Goal: Information Seeking & Learning: Check status

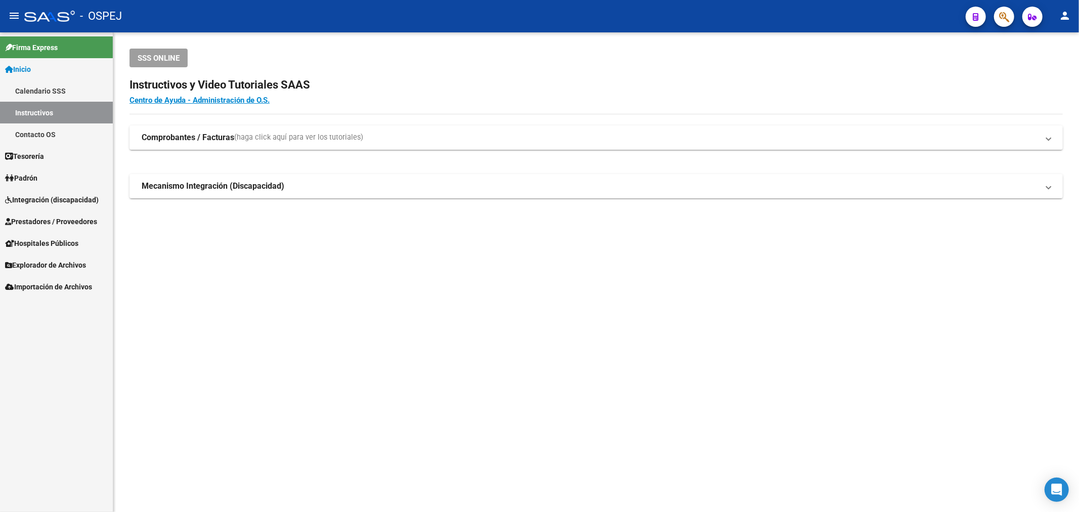
click at [104, 223] on link "Prestadores / Proveedores" at bounding box center [56, 222] width 113 height 22
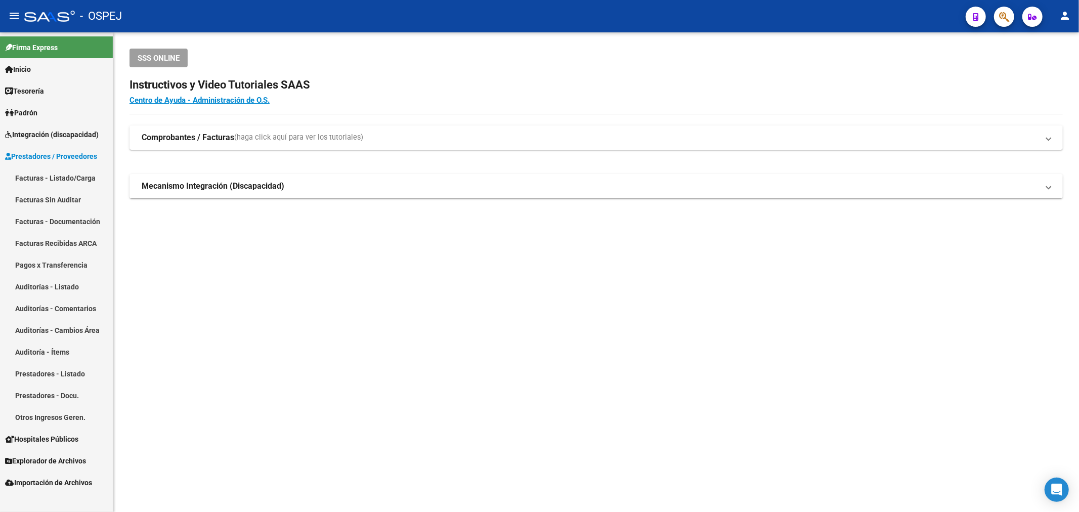
click at [88, 286] on link "Auditorías - Listado" at bounding box center [56, 287] width 113 height 22
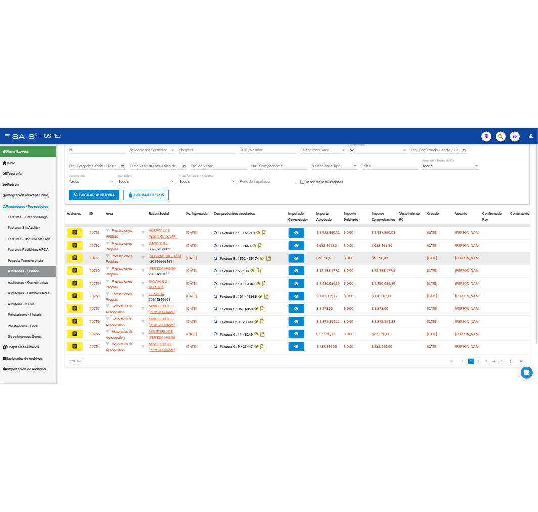
scroll to position [95, 0]
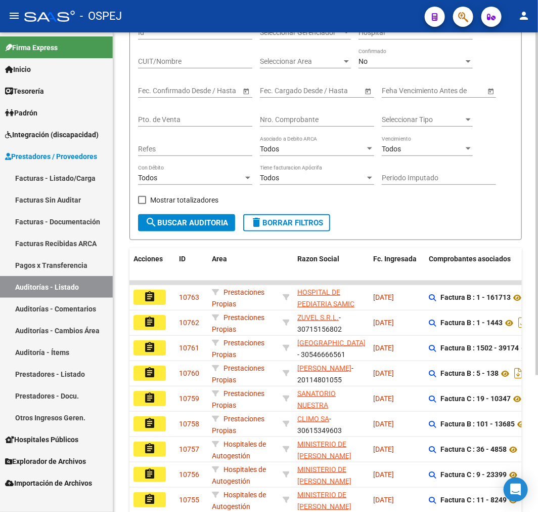
click at [316, 114] on div "Nro. Comprobante" at bounding box center [317, 116] width 114 height 20
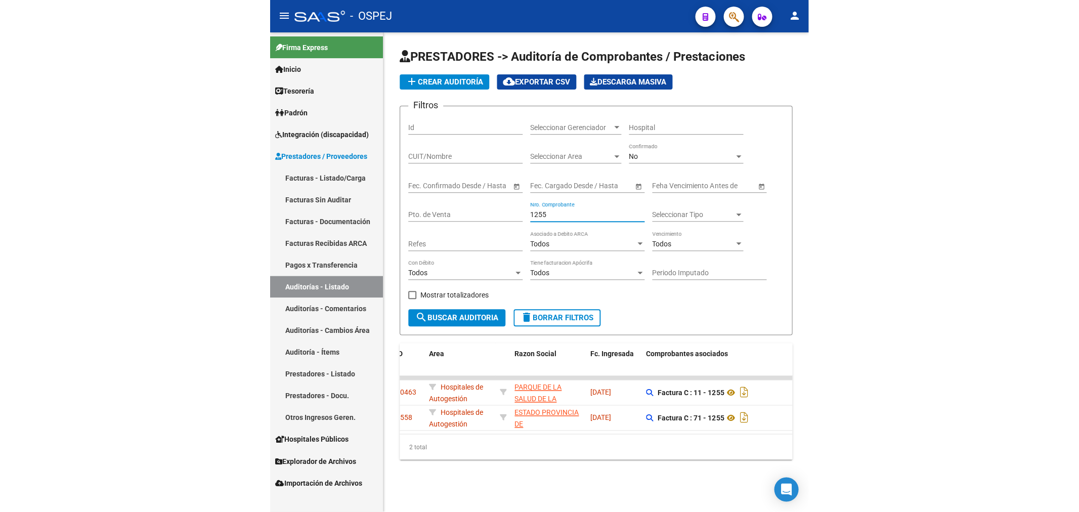
scroll to position [0, 0]
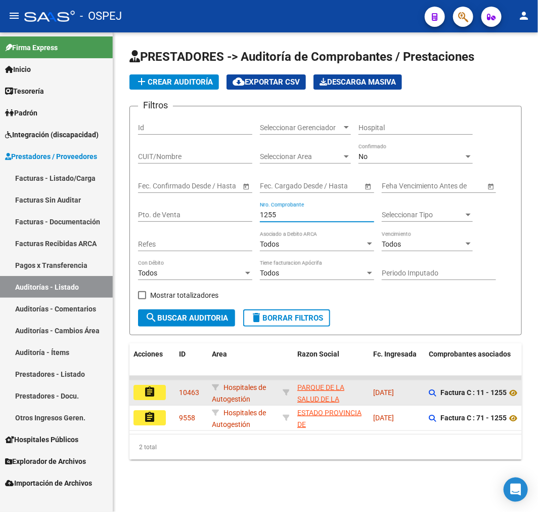
type input "1255"
click at [149, 396] on mat-icon "assignment" at bounding box center [150, 392] width 12 height 12
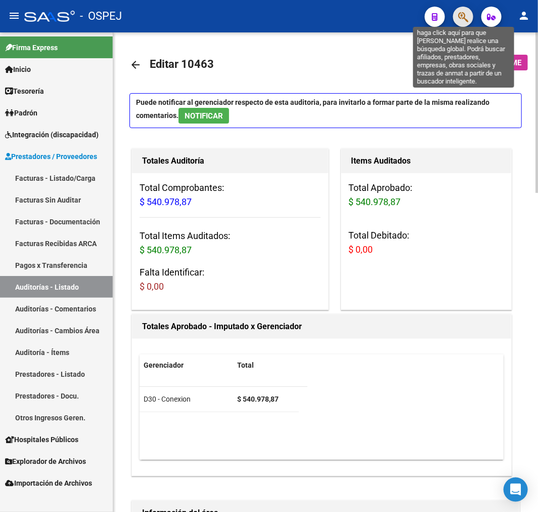
click at [467, 13] on icon "button" at bounding box center [463, 17] width 10 height 12
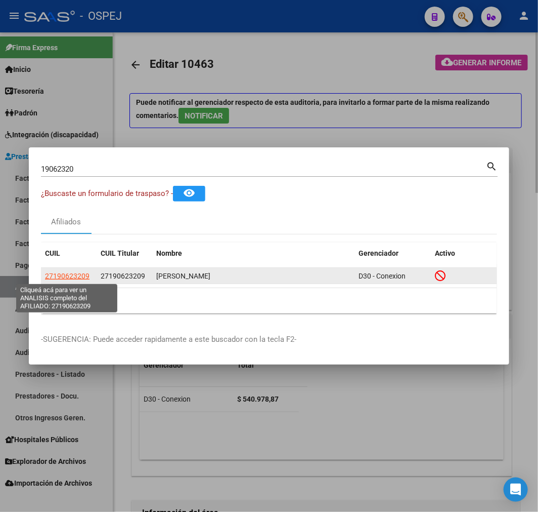
click at [66, 274] on span "27190623209" at bounding box center [67, 276] width 45 height 8
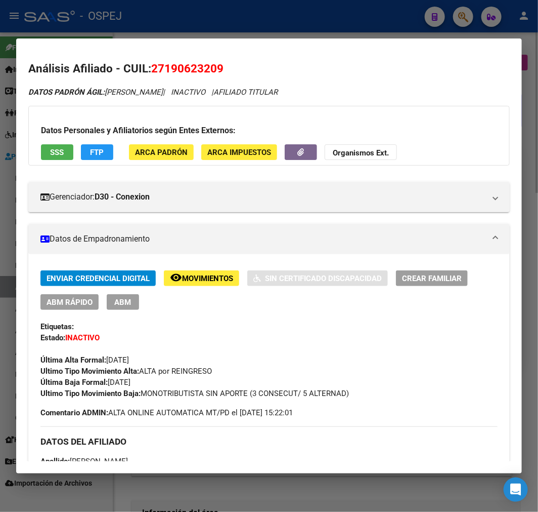
click at [53, 152] on span "SSS" at bounding box center [58, 152] width 14 height 9
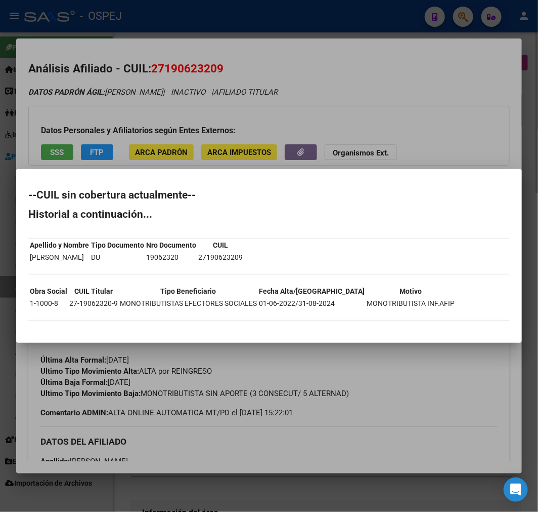
click at [24, 193] on mat-dialog-content "--CUIL sin cobertura actualmente-- Historial a continuación... Apellido y Nombr…" at bounding box center [269, 255] width 506 height 149
drag, startPoint x: 24, startPoint y: 193, endPoint x: 408, endPoint y: 304, distance: 399.8
click at [408, 304] on mat-dialog-content "--CUIL sin cobertura actualmente-- Historial a continuación... Apellido y Nombr…" at bounding box center [269, 255] width 506 height 149
copy div "--CUIL sin cobertura actualmente-- Historial a continuación... Apellido y Nombr…"
click at [248, 70] on div at bounding box center [269, 256] width 538 height 512
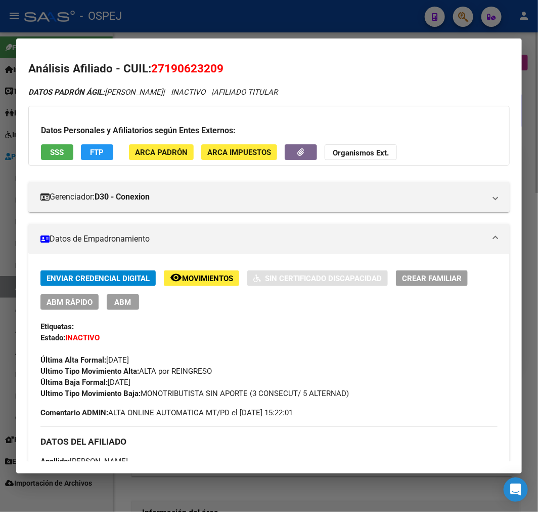
click at [243, 19] on div at bounding box center [269, 256] width 538 height 512
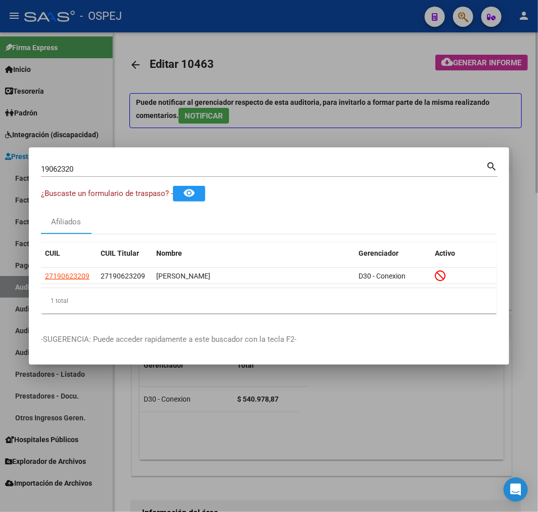
click at [143, 170] on input "19062320" at bounding box center [263, 168] width 445 height 9
paste input "23133934"
type input "23133934"
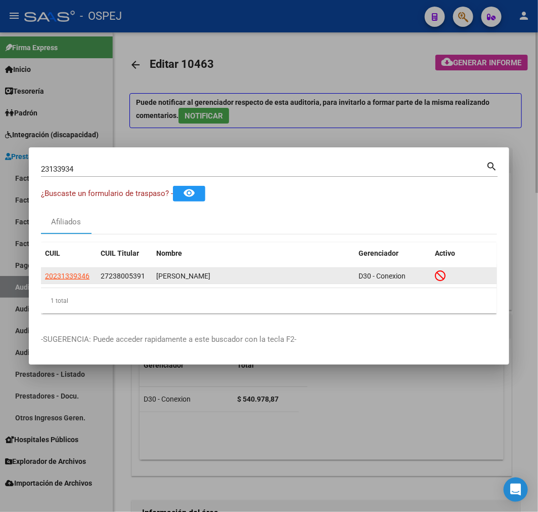
click at [89, 272] on div "20231339346" at bounding box center [69, 276] width 48 height 12
click at [85, 272] on span "20231339346" at bounding box center [67, 276] width 45 height 8
type textarea "20231339346"
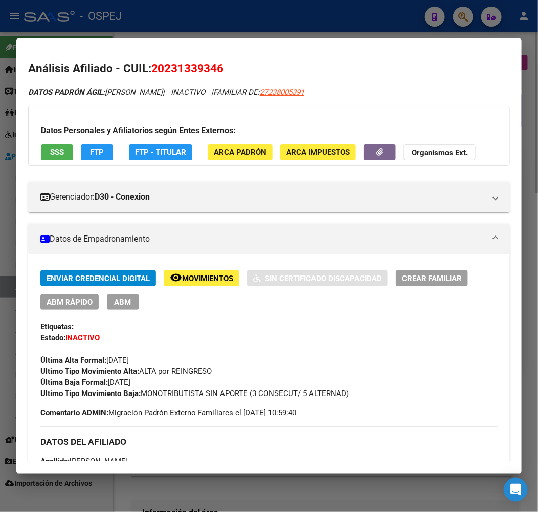
click at [66, 152] on button "SSS" at bounding box center [57, 152] width 32 height 16
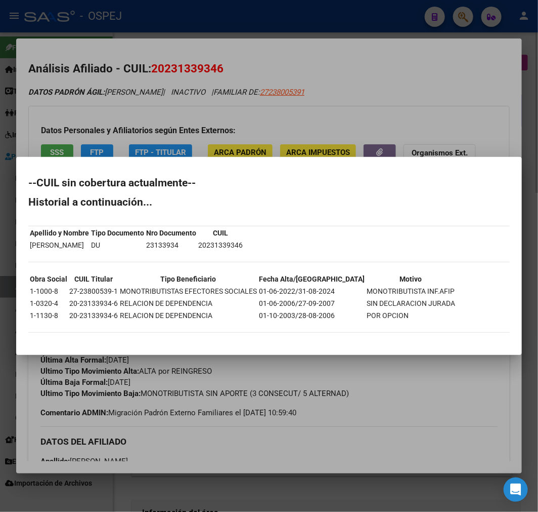
click at [29, 180] on h2 "--CUIL sin cobertura actualmente--" at bounding box center [269, 183] width 482 height 10
drag, startPoint x: 29, startPoint y: 180, endPoint x: 415, endPoint y: 316, distance: 408.9
click at [416, 318] on div "--CUIL sin cobertura actualmente-- Historial a continuación... Apellido y Nombr…" at bounding box center [269, 260] width 482 height 165
copy div "--CUIL sin cobertura actualmente-- Historial a continuación... Apellido y Nombr…"
click at [163, 90] on div at bounding box center [269, 256] width 538 height 512
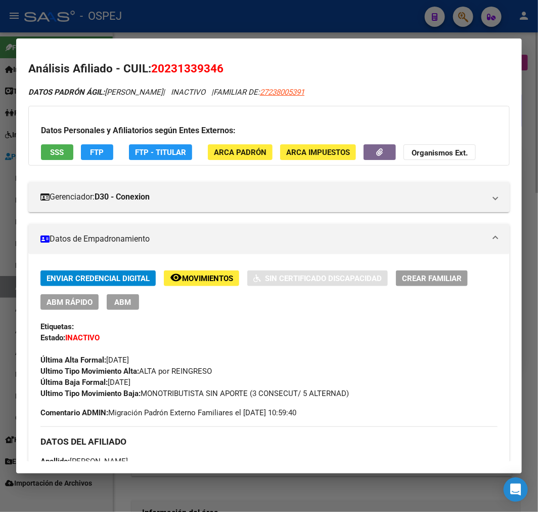
click at [160, 31] on div at bounding box center [269, 256] width 538 height 512
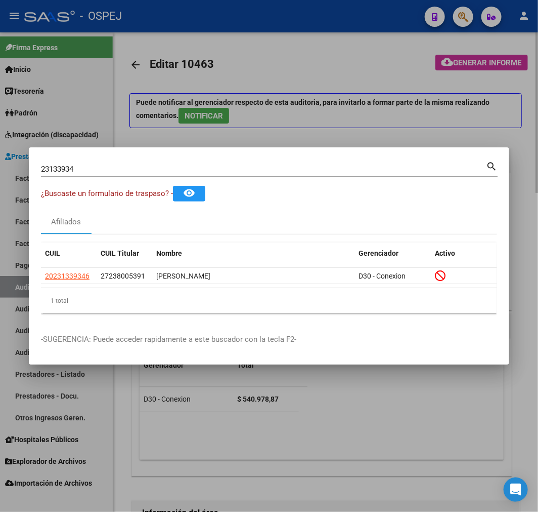
click at [130, 166] on input "23133934" at bounding box center [263, 168] width 445 height 9
paste input "9356687"
type input "29356687"
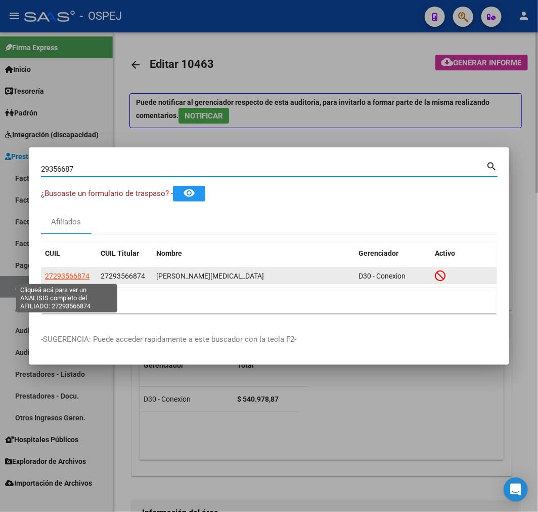
click at [77, 272] on span "27293566874" at bounding box center [67, 276] width 45 height 8
type textarea "27293566874"
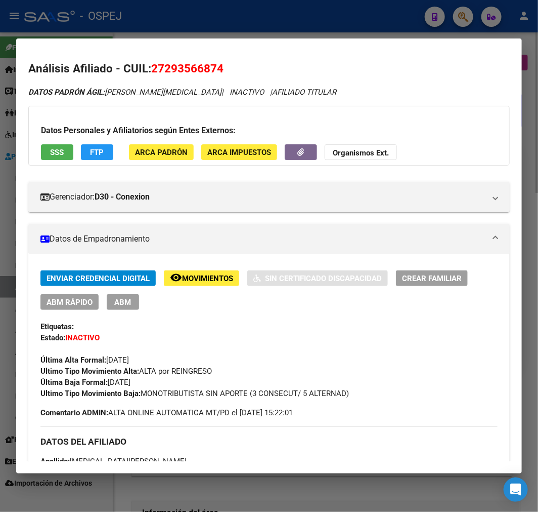
click at [51, 155] on span "SSS" at bounding box center [58, 152] width 14 height 9
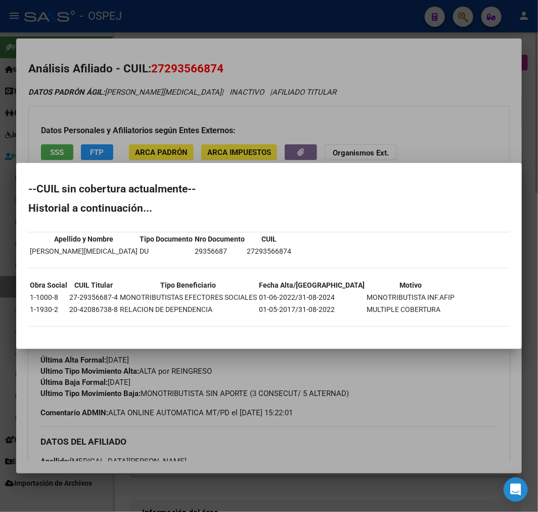
click at [22, 188] on mat-dialog-content "--CUIL sin cobertura actualmente-- Historial a continuación... Apellido y Nombr…" at bounding box center [269, 255] width 506 height 161
drag, startPoint x: 22, startPoint y: 188, endPoint x: 410, endPoint y: 317, distance: 408.4
click at [410, 317] on mat-dialog-content "--CUIL sin cobertura actualmente-- Historial a continuación... Apellido y Nombr…" at bounding box center [269, 255] width 506 height 161
copy div "--CUIL sin cobertura actualmente-- Historial a continuación... Apellido y Nombr…"
click at [150, 71] on div at bounding box center [269, 256] width 538 height 512
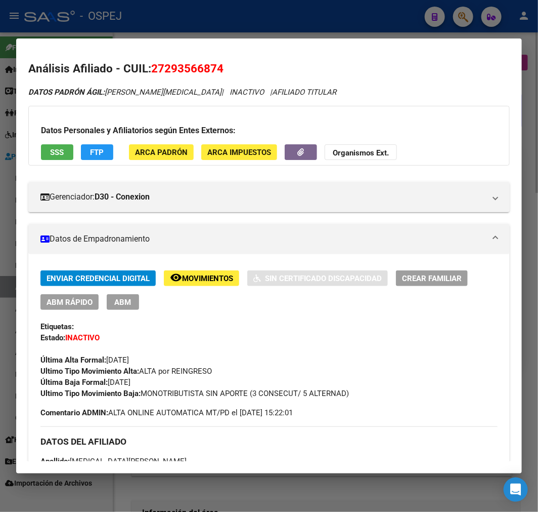
click at [215, 17] on div at bounding box center [269, 256] width 538 height 512
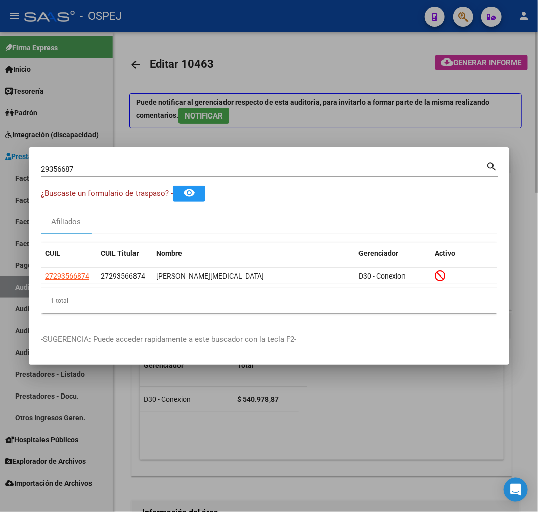
click at [65, 170] on input "29356687" at bounding box center [263, 168] width 445 height 9
click at [65, 169] on input "29356687" at bounding box center [263, 168] width 445 height 9
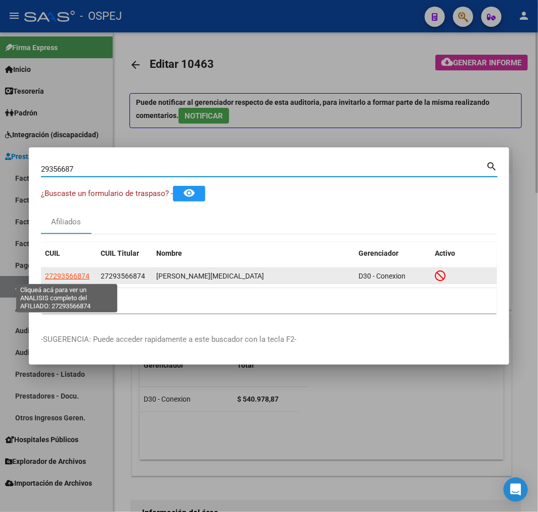
click at [78, 275] on span "27293566874" at bounding box center [67, 276] width 45 height 8
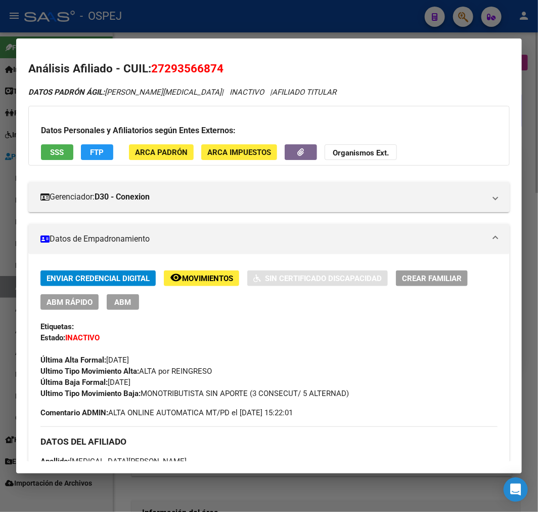
click at [6, 88] on div at bounding box center [269, 256] width 538 height 512
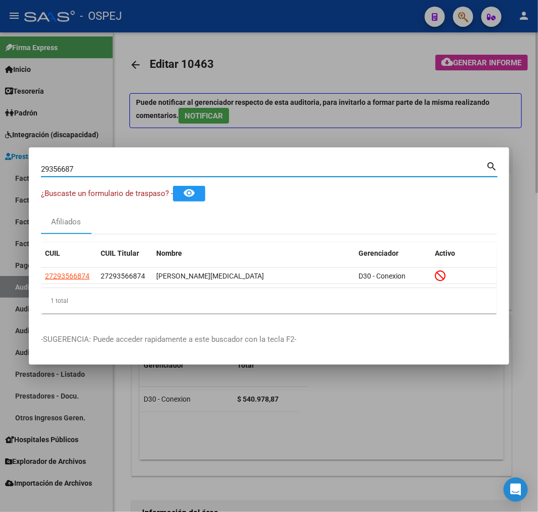
click at [64, 168] on input "29356687" at bounding box center [263, 168] width 445 height 9
paste input "31629925"
type input "31629925"
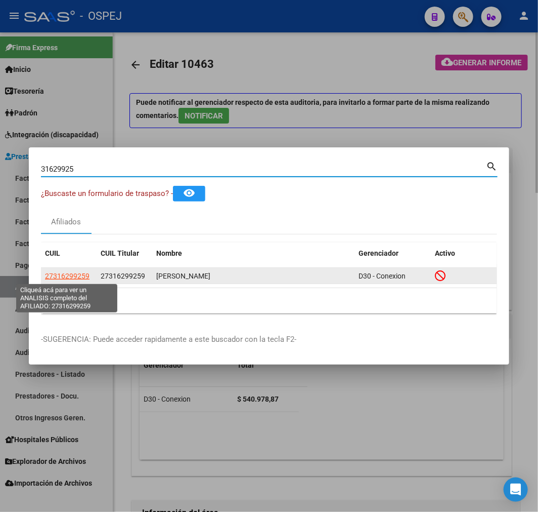
click at [82, 274] on span "27316299259" at bounding box center [67, 276] width 45 height 8
type textarea "27316299259"
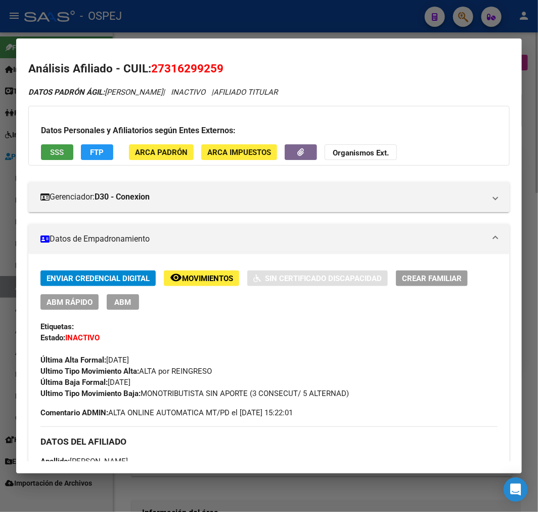
click at [58, 148] on span "SSS" at bounding box center [58, 152] width 14 height 9
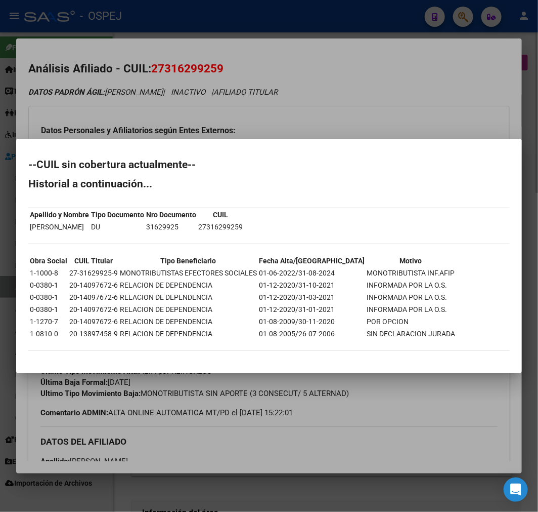
click at [26, 168] on mat-dialog-content "--CUIL sin cobertura actualmente-- Historial a continuación... Apellido y Nombr…" at bounding box center [269, 256] width 506 height 210
drag, startPoint x: 26, startPoint y: 168, endPoint x: 437, endPoint y: 336, distance: 444.1
click at [437, 336] on mat-dialog-content "--CUIL sin cobertura actualmente-- Historial a continuación... Apellido y Nombr…" at bounding box center [269, 256] width 506 height 210
copy div "--CUIL sin cobertura actualmente-- Historial a continuación... Apellido y Nombr…"
click at [144, 92] on div at bounding box center [269, 256] width 538 height 512
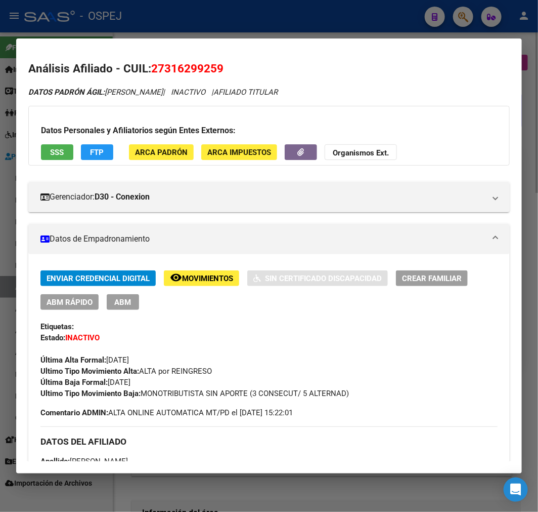
click at [148, 23] on div at bounding box center [269, 256] width 538 height 512
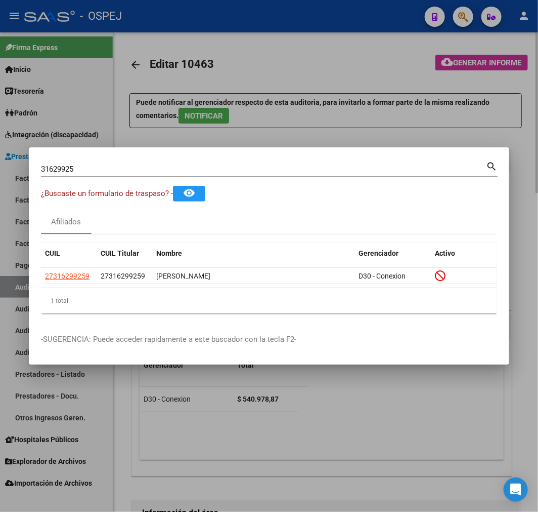
click at [61, 174] on div "31629925 Buscar (apellido, dni, [PERSON_NAME], [PERSON_NAME], cuit, obra social)" at bounding box center [263, 168] width 445 height 15
click at [61, 169] on input "31629925" at bounding box center [263, 168] width 445 height 9
paste input "2736429"
type input "32736429"
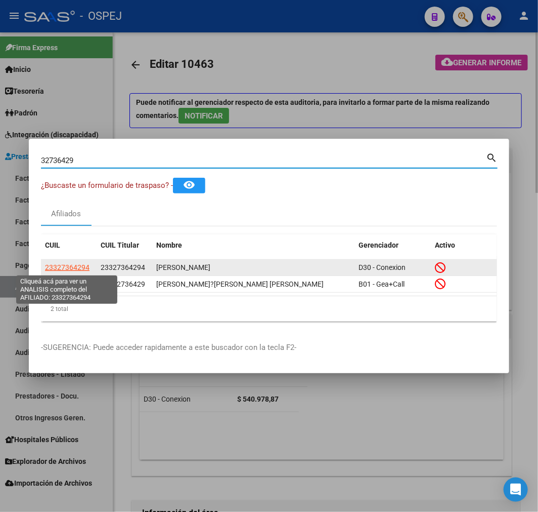
click at [61, 269] on span "23327364294" at bounding box center [67, 267] width 45 height 8
type textarea "23327364294"
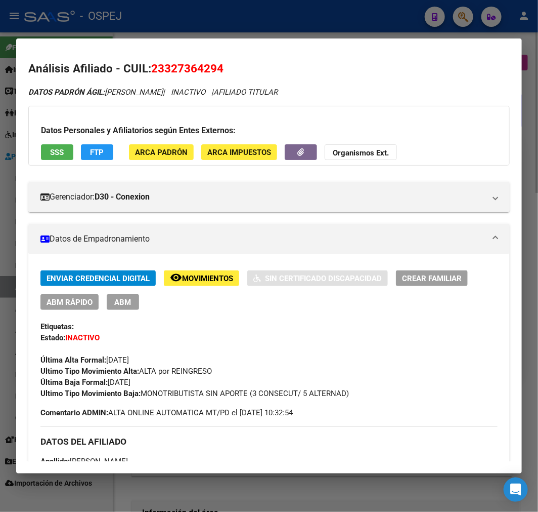
click at [63, 154] on span "SSS" at bounding box center [58, 152] width 14 height 9
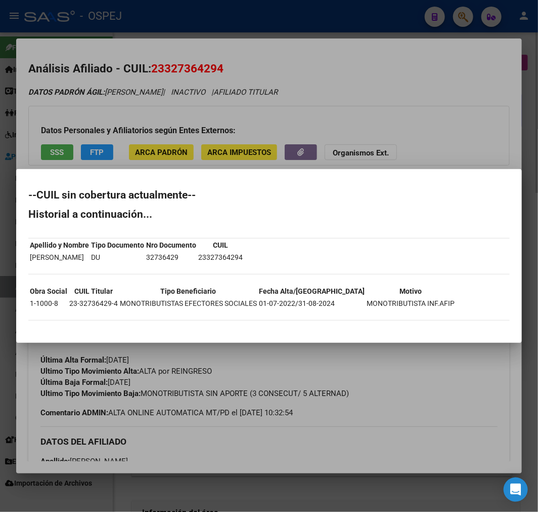
click at [29, 193] on h2 "--CUIL sin cobertura actualmente--" at bounding box center [269, 195] width 482 height 10
drag, startPoint x: 29, startPoint y: 193, endPoint x: 411, endPoint y: 312, distance: 400.6
click at [411, 312] on div "--CUIL sin cobertura actualmente-- Historial a continuación... Apellido y Nombr…" at bounding box center [269, 260] width 482 height 141
copy div "--CUIL sin cobertura actualmente-- Historial a continuación... Apellido y Nombr…"
click at [128, 95] on div at bounding box center [269, 256] width 538 height 512
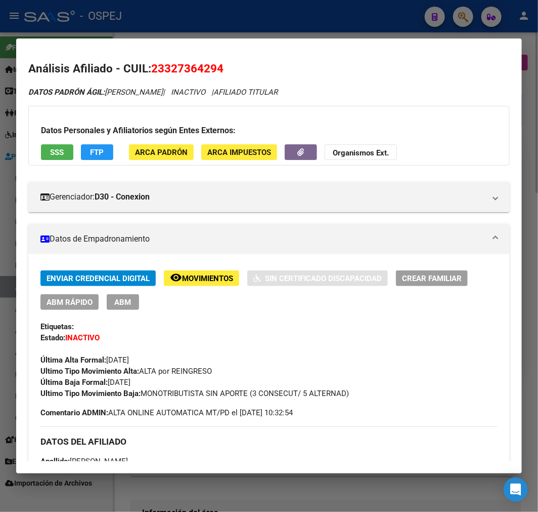
click at [163, 3] on div at bounding box center [269, 256] width 538 height 512
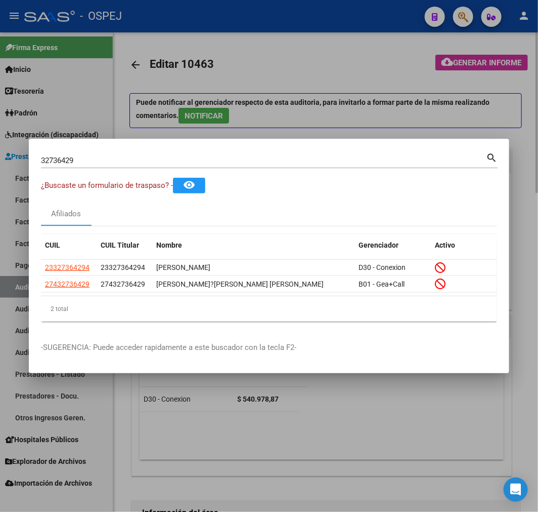
click at [65, 157] on input "32736429" at bounding box center [263, 160] width 445 height 9
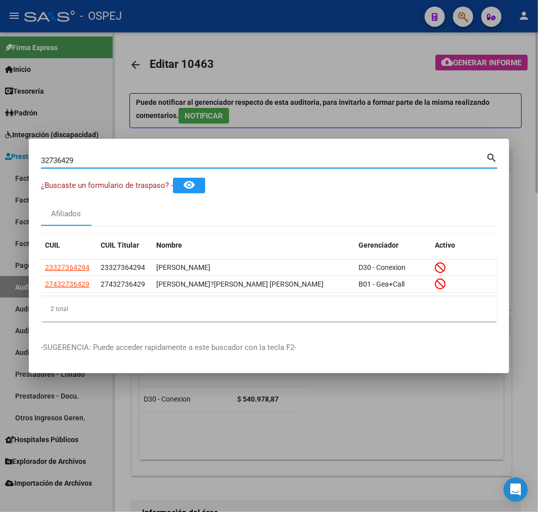
click at [65, 157] on input "32736429" at bounding box center [263, 160] width 445 height 9
paste input "3652204"
type input "33652204"
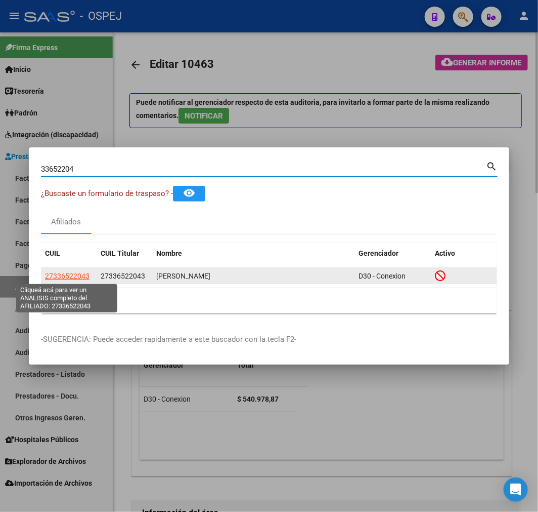
click at [66, 273] on span "27336522043" at bounding box center [67, 276] width 45 height 8
type textarea "27336522043"
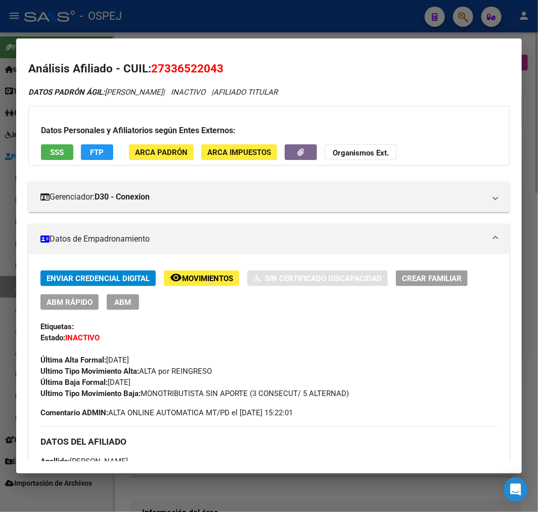
click at [49, 144] on button "SSS" at bounding box center [57, 152] width 32 height 16
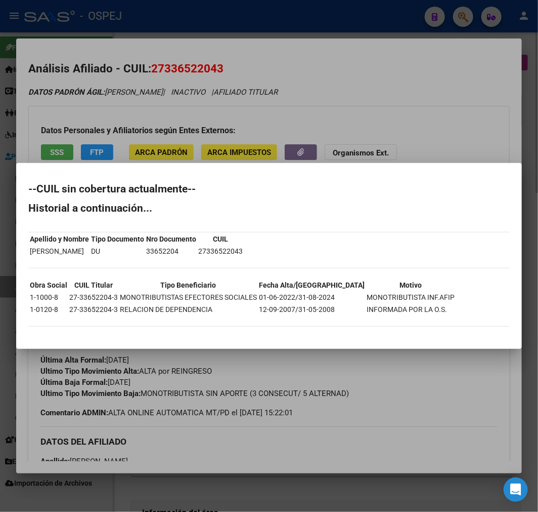
click at [26, 188] on mat-dialog-content "--CUIL sin cobertura actualmente-- Historial a continuación... Apellido y Nombr…" at bounding box center [269, 255] width 506 height 161
drag, startPoint x: 26, startPoint y: 188, endPoint x: 505, endPoint y: 300, distance: 491.1
click at [505, 300] on mat-dialog-content "--CUIL sin cobertura actualmente-- Historial a continuación... Apellido y Nombr…" at bounding box center [269, 255] width 506 height 161
copy div "--CUIL sin cobertura actualmente-- Historial a continuación... Apellido y Nombr…"
drag, startPoint x: 149, startPoint y: 69, endPoint x: 169, endPoint y: 41, distance: 34.4
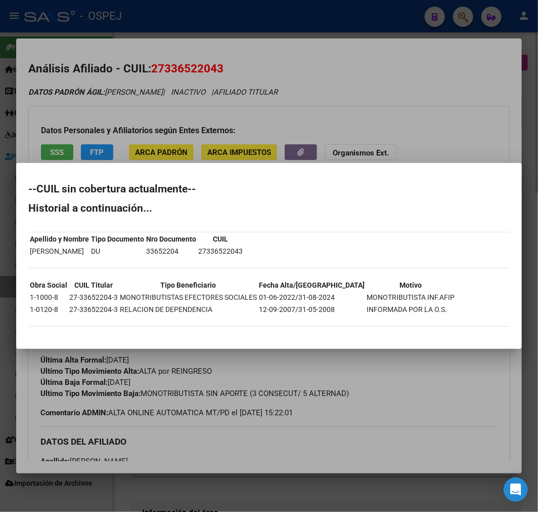
click at [150, 69] on div at bounding box center [269, 256] width 538 height 512
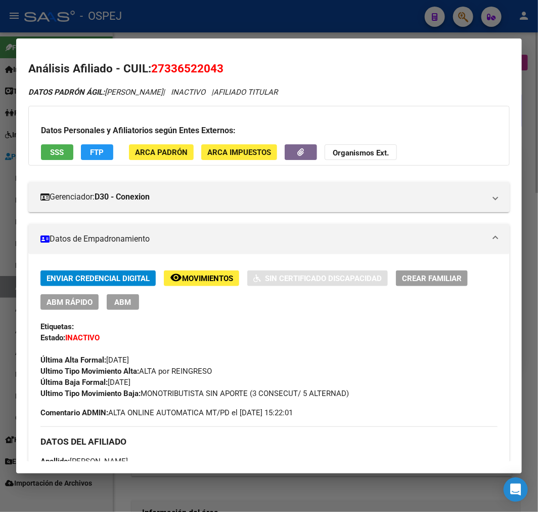
click at [176, 24] on div at bounding box center [269, 256] width 538 height 512
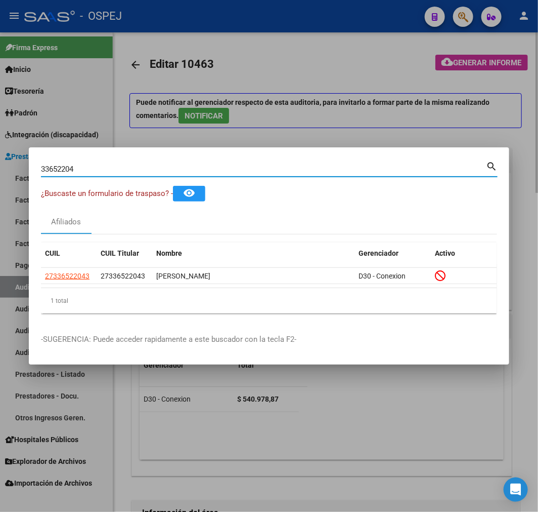
click at [56, 172] on input "33652204" at bounding box center [263, 168] width 445 height 9
paste input "87707"
type input "33687707"
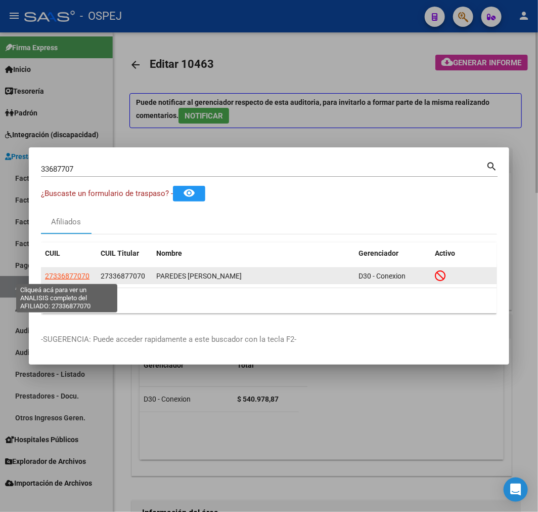
click at [73, 279] on span "27336877070" at bounding box center [67, 276] width 45 height 8
type textarea "27336877070"
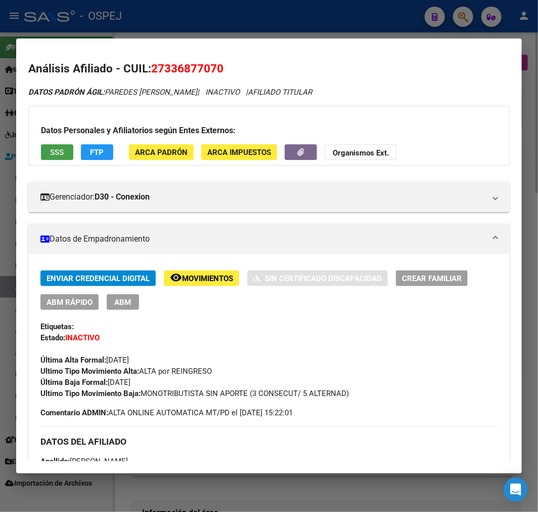
click at [41, 158] on button "SSS" at bounding box center [57, 152] width 32 height 16
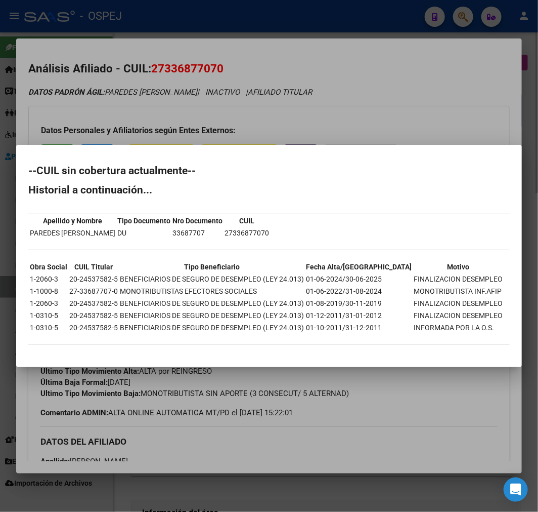
click at [30, 172] on h2 "--CUIL sin cobertura actualmente--" at bounding box center [269, 170] width 482 height 10
drag, startPoint x: 30, startPoint y: 172, endPoint x: 419, endPoint y: 338, distance: 422.4
click at [419, 338] on div "--CUIL sin cobertura actualmente-- Historial a continuación... Apellido y Nombr…" at bounding box center [269, 259] width 482 height 189
copy div "--LORE ips dolorsita consectetur-- Adipiscin e seddoeiusmod... Temporin u Labor…"
click at [81, 188] on h2 "Historial a continuación..." at bounding box center [269, 190] width 482 height 10
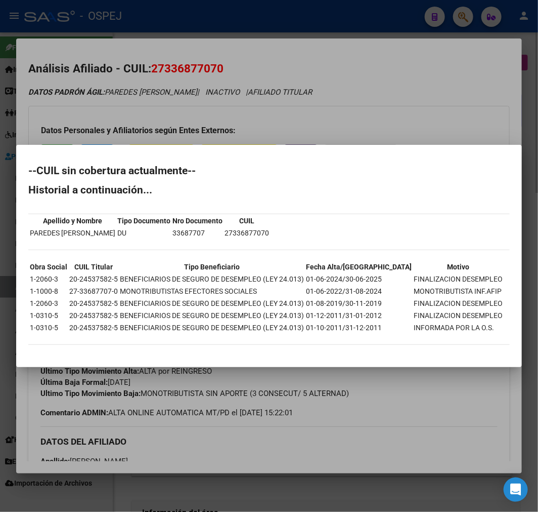
click at [72, 118] on div at bounding box center [269, 256] width 538 height 512
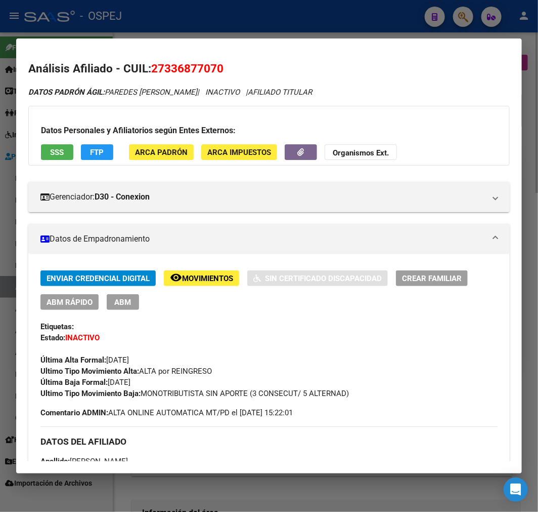
click at [115, 36] on div at bounding box center [269, 256] width 538 height 512
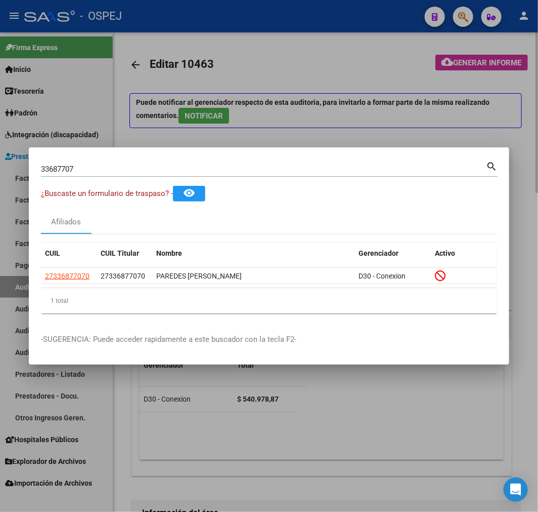
click at [109, 166] on input "33687707" at bounding box center [263, 168] width 445 height 9
click at [109, 165] on input "33687707" at bounding box center [263, 168] width 445 height 9
paste input "5711574"
type input "35711574"
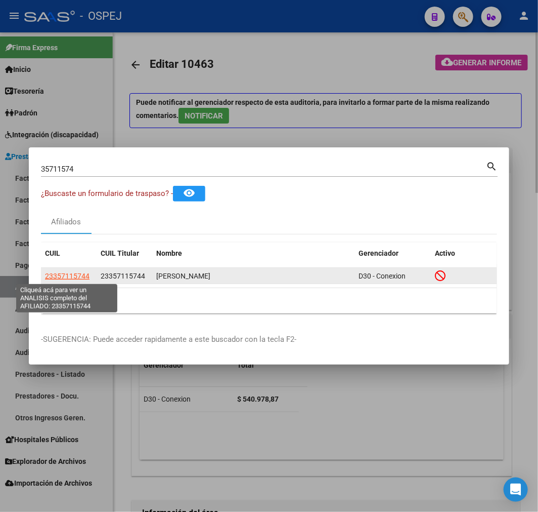
click at [77, 277] on span "23357115744" at bounding box center [67, 276] width 45 height 8
type textarea "23357115744"
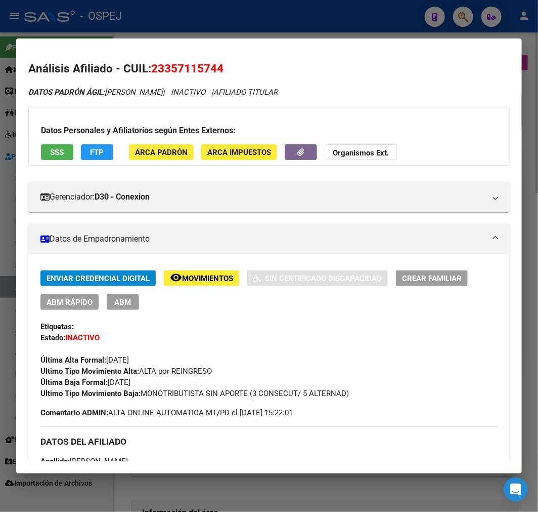
click at [65, 152] on button "SSS" at bounding box center [57, 152] width 32 height 16
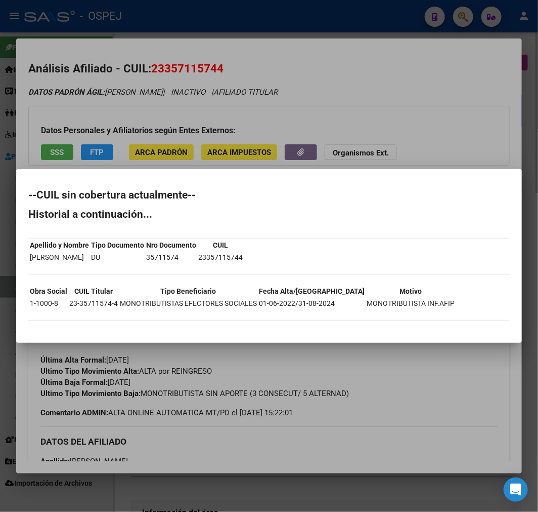
click at [28, 196] on h2 "--CUIL sin cobertura actualmente--" at bounding box center [269, 195] width 482 height 10
drag, startPoint x: 28, startPoint y: 196, endPoint x: 436, endPoint y: 301, distance: 420.6
click at [436, 301] on div "--CUIL sin cobertura actualmente-- Historial a continuación... Apellido y Nombr…" at bounding box center [269, 260] width 482 height 141
copy div "--CUIL sin cobertura actualmente-- Historial a continuación... Apellido y Nombr…"
click at [30, 191] on h2 "--CUIL sin cobertura actualmente--" at bounding box center [269, 195] width 482 height 10
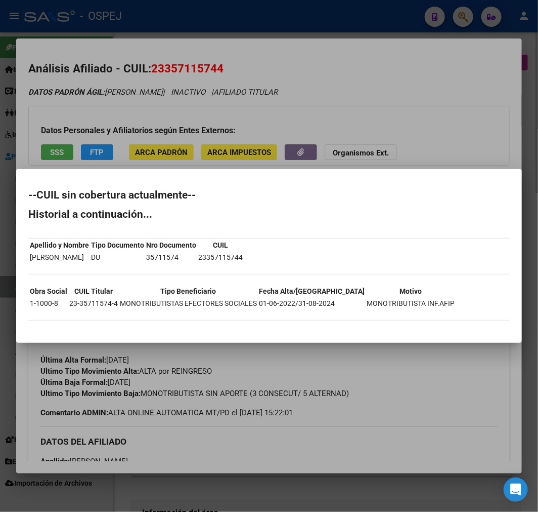
drag, startPoint x: 30, startPoint y: 191, endPoint x: 422, endPoint y: 312, distance: 409.9
click at [422, 312] on div "--CUIL sin cobertura actualmente-- Historial a continuación... Apellido y Nombr…" at bounding box center [269, 260] width 482 height 141
click at [402, 99] on div at bounding box center [269, 256] width 538 height 512
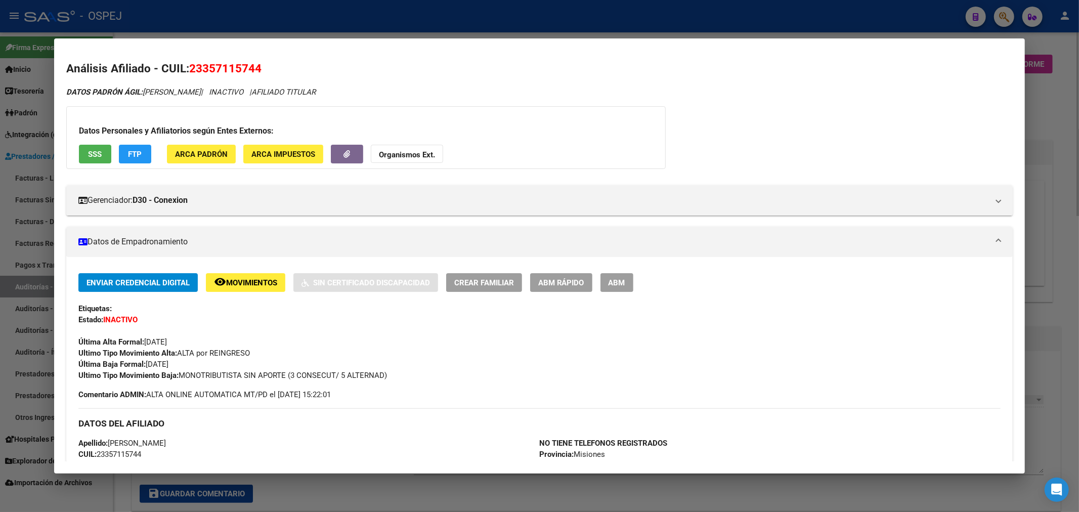
click at [401, 28] on div at bounding box center [539, 256] width 1079 height 512
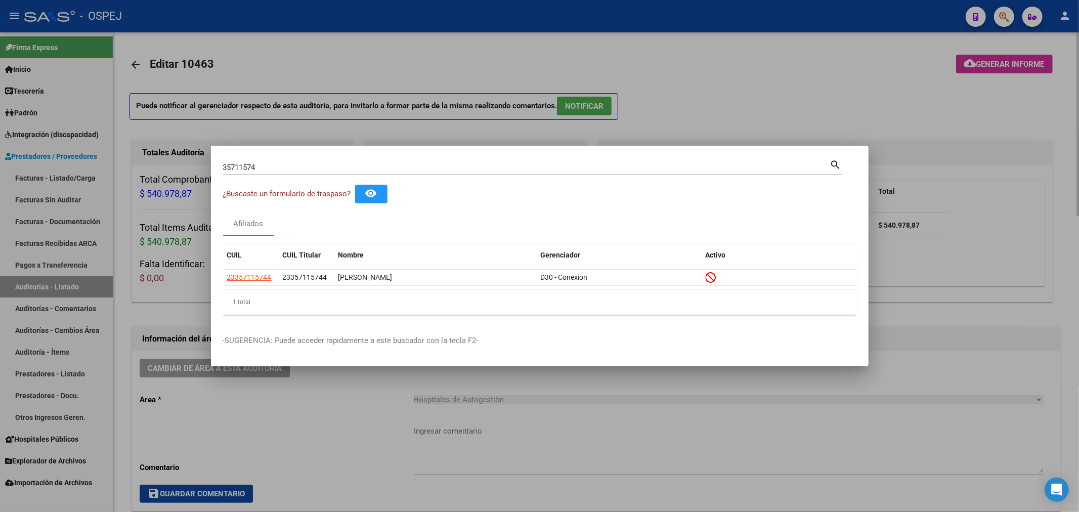
click at [162, 231] on div at bounding box center [539, 256] width 1079 height 512
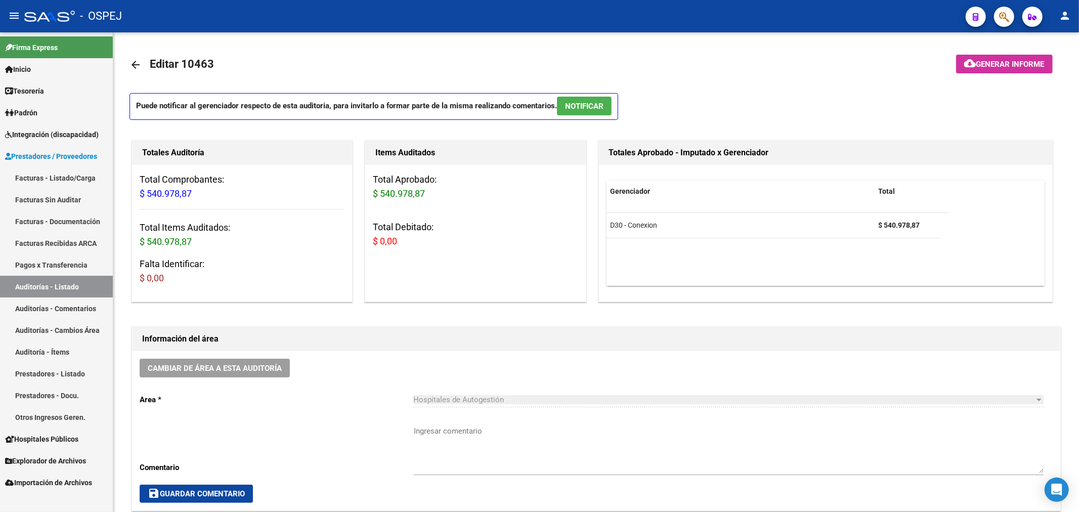
click at [84, 292] on link "Auditorías - Listado" at bounding box center [56, 287] width 113 height 22
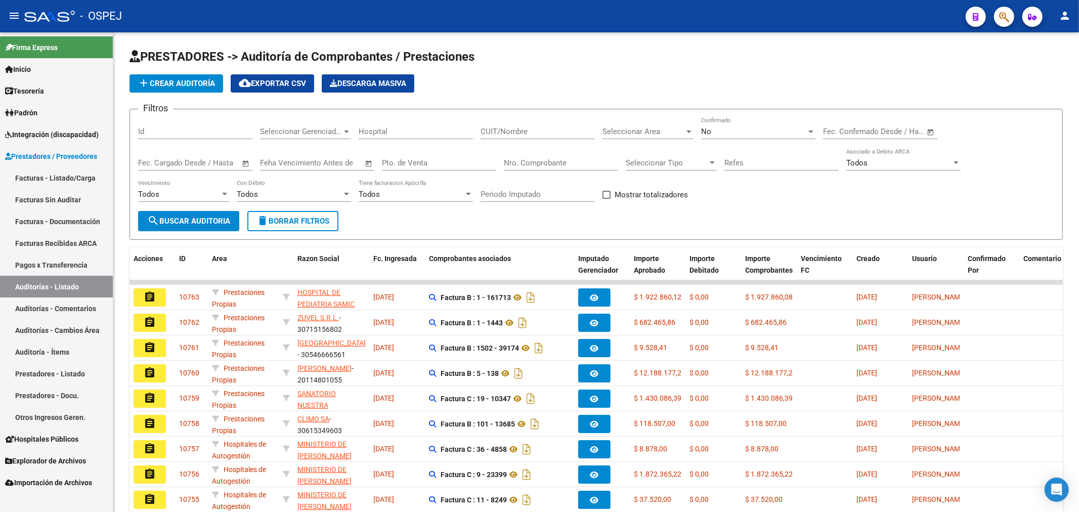
click at [94, 196] on link "Facturas Sin Auditar" at bounding box center [56, 200] width 113 height 22
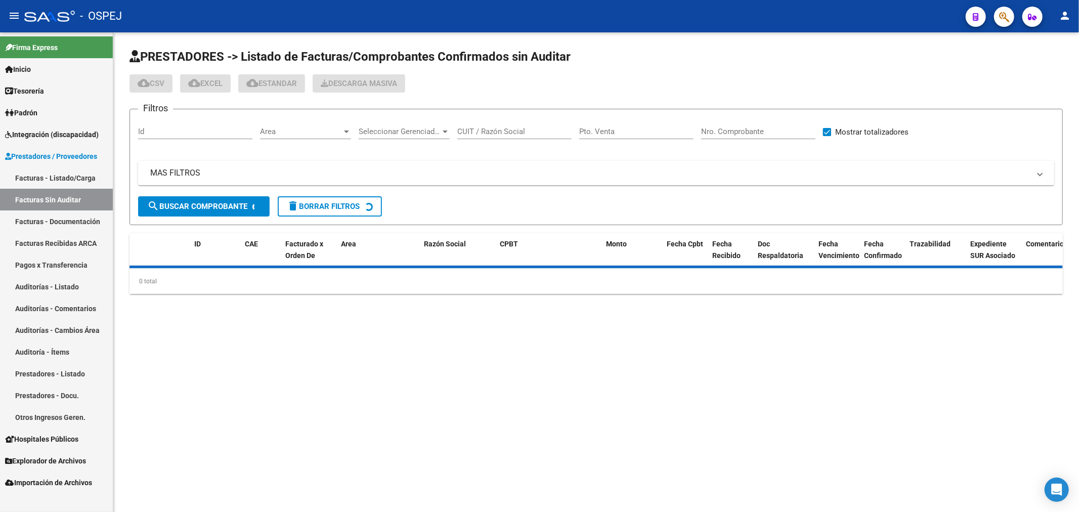
click at [90, 180] on link "Facturas - Listado/Carga" at bounding box center [56, 178] width 113 height 22
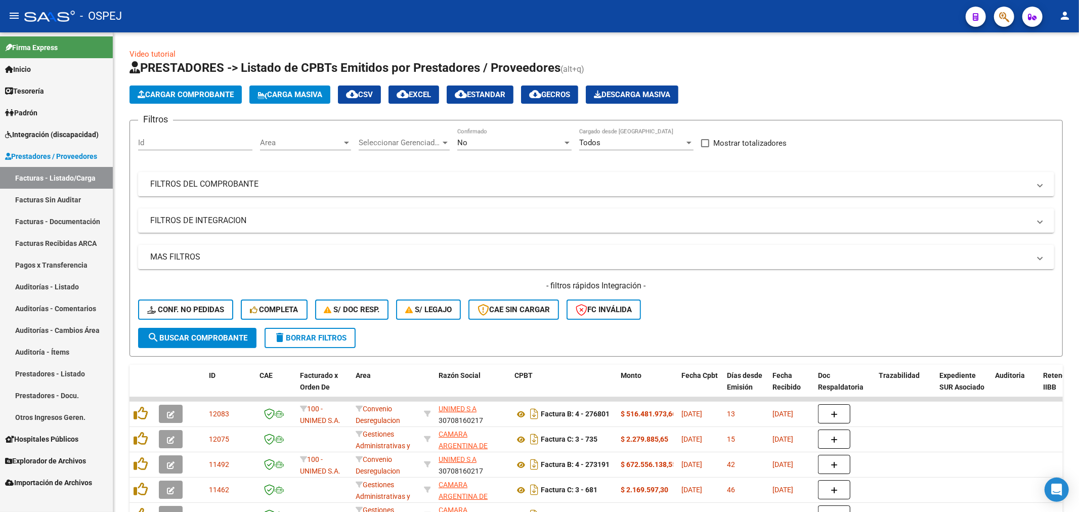
click at [94, 281] on link "Auditorías - Listado" at bounding box center [56, 287] width 113 height 22
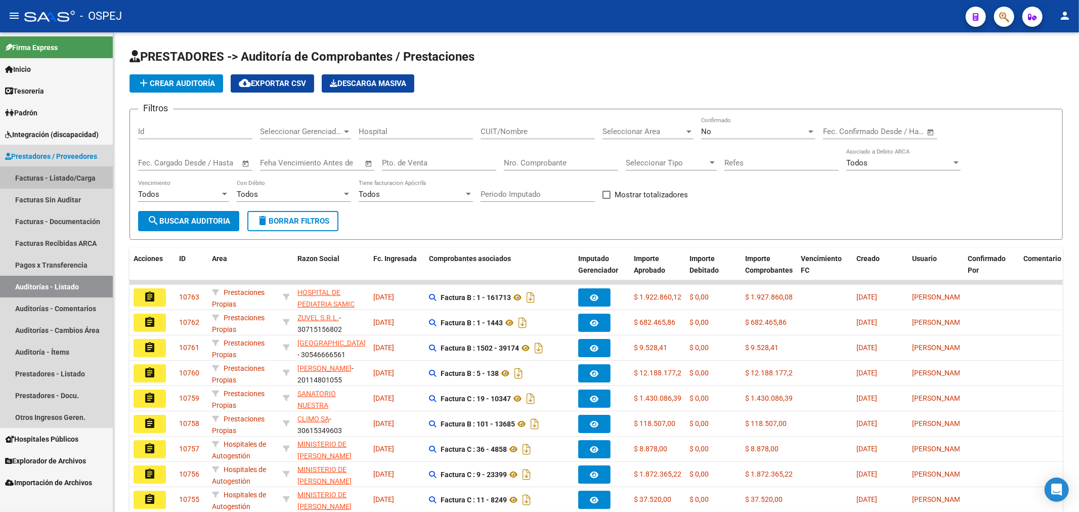
click at [83, 174] on link "Facturas - Listado/Carga" at bounding box center [56, 178] width 113 height 22
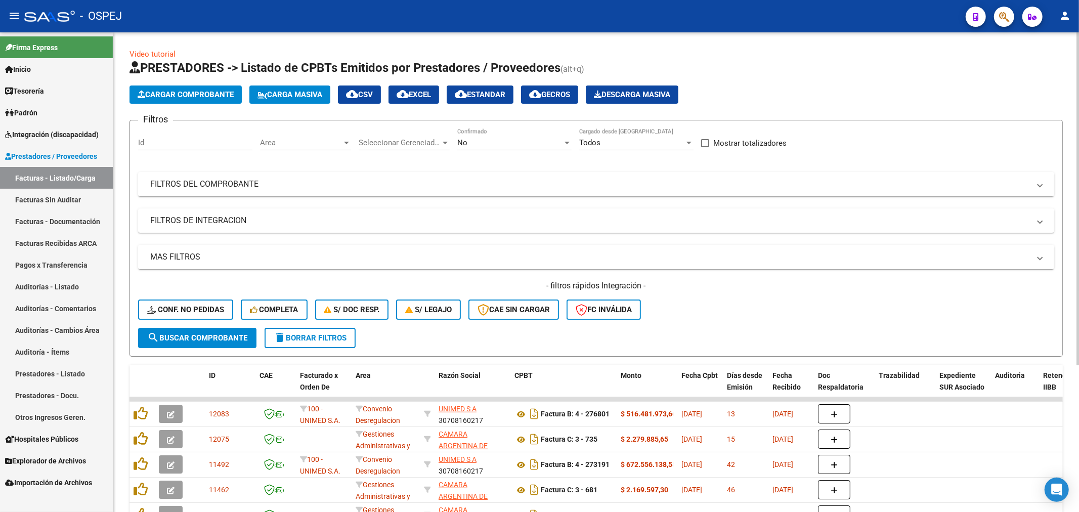
click at [478, 139] on div "No" at bounding box center [509, 142] width 105 height 9
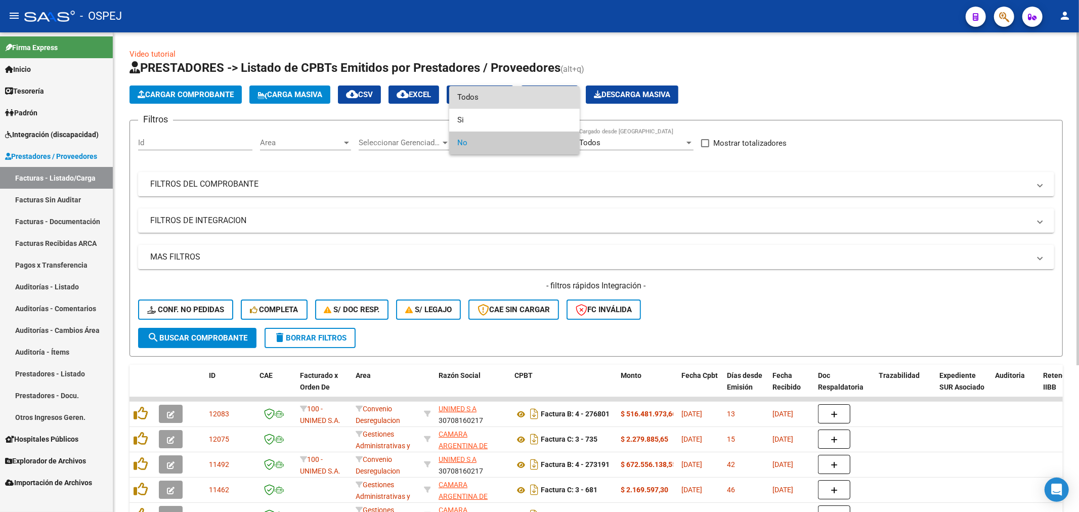
click at [505, 100] on span "Todos" at bounding box center [514, 97] width 114 height 23
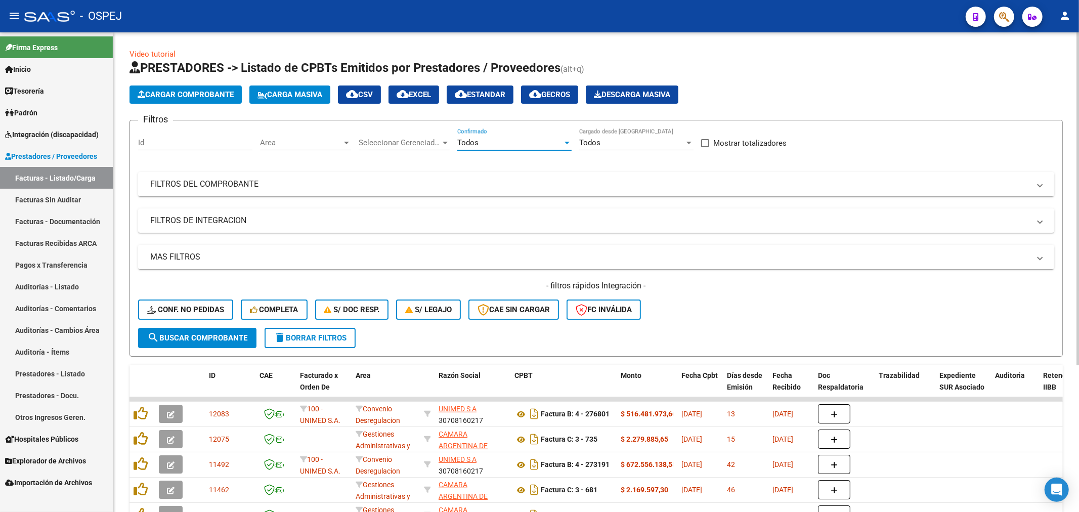
click at [497, 171] on div "Filtros Id Area Area Seleccionar Gerenciador Seleccionar Gerenciador Todos Conf…" at bounding box center [596, 228] width 916 height 199
click at [487, 185] on mat-panel-title "FILTROS DEL COMPROBANTE" at bounding box center [590, 184] width 880 height 11
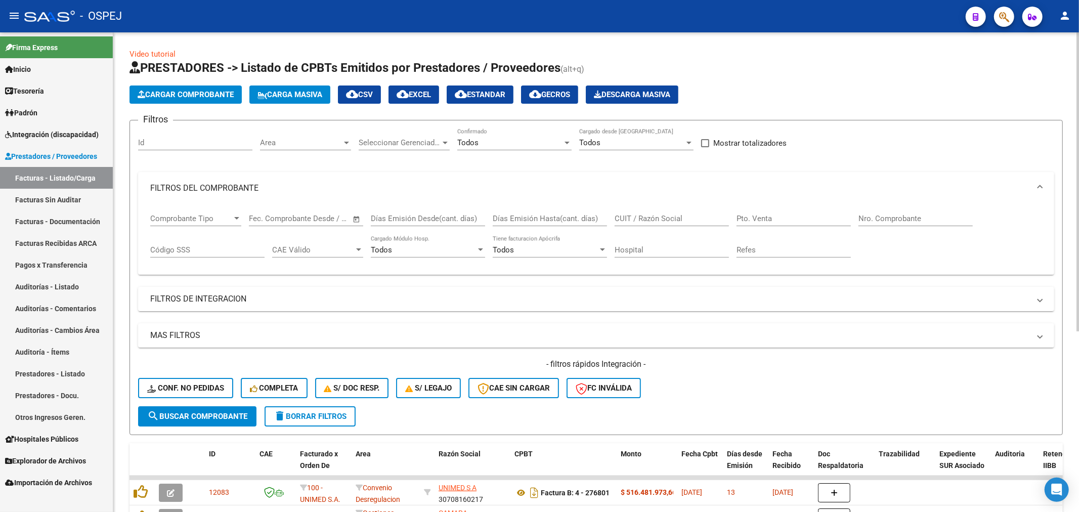
click at [310, 217] on input "text" at bounding box center [323, 218] width 49 height 9
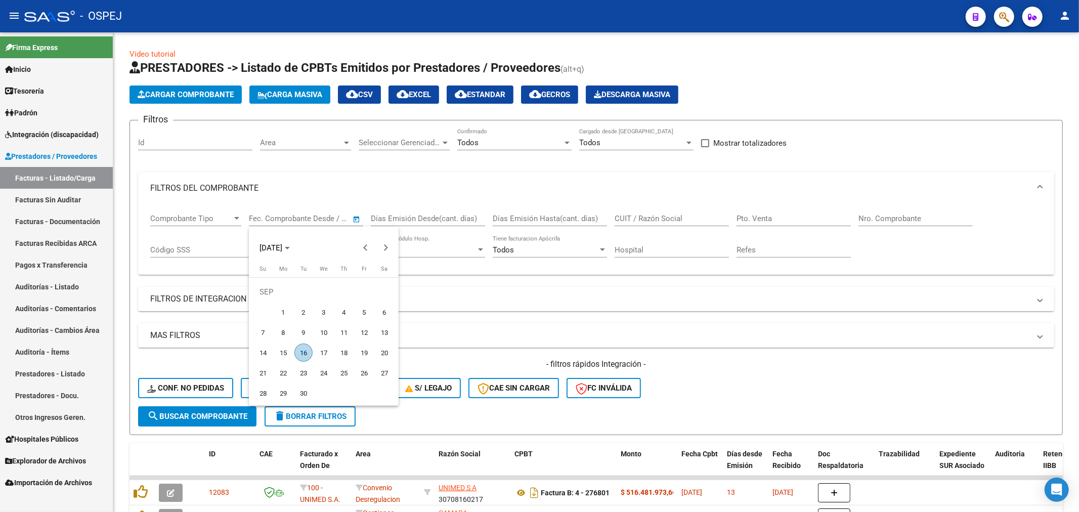
click at [310, 216] on div at bounding box center [539, 256] width 1079 height 512
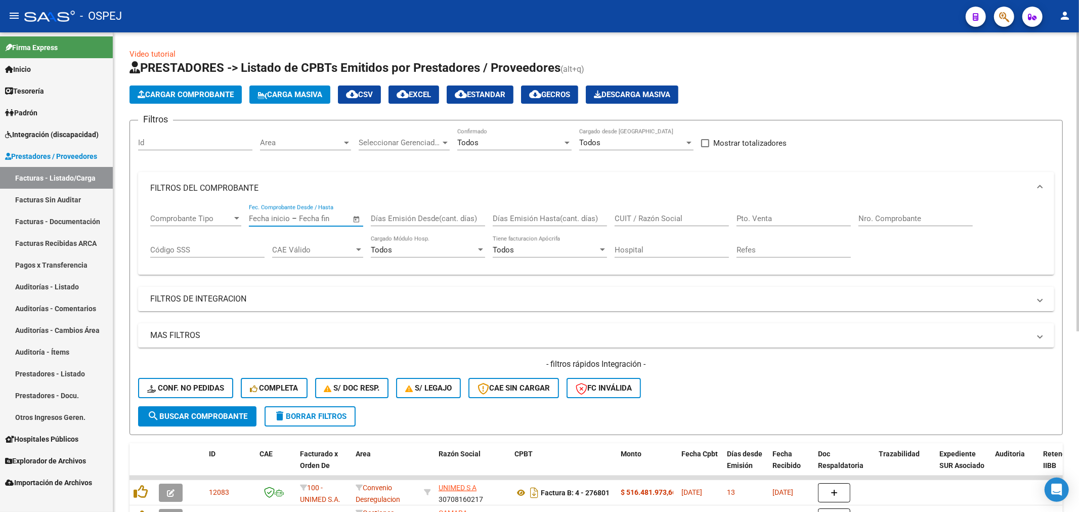
click at [269, 221] on input "text" at bounding box center [269, 218] width 41 height 9
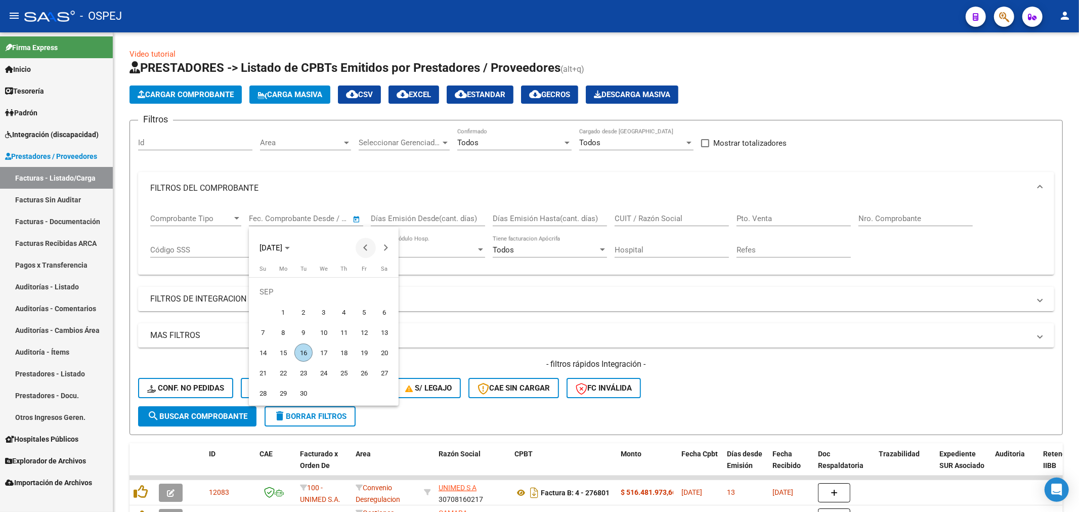
click at [362, 240] on span "Previous month" at bounding box center [366, 248] width 20 height 20
click at [290, 250] on span "[DATE]" at bounding box center [275, 247] width 30 height 7
click at [278, 323] on span "2024" at bounding box center [271, 320] width 32 height 18
click at [304, 331] on span "OCT" at bounding box center [306, 340] width 32 height 18
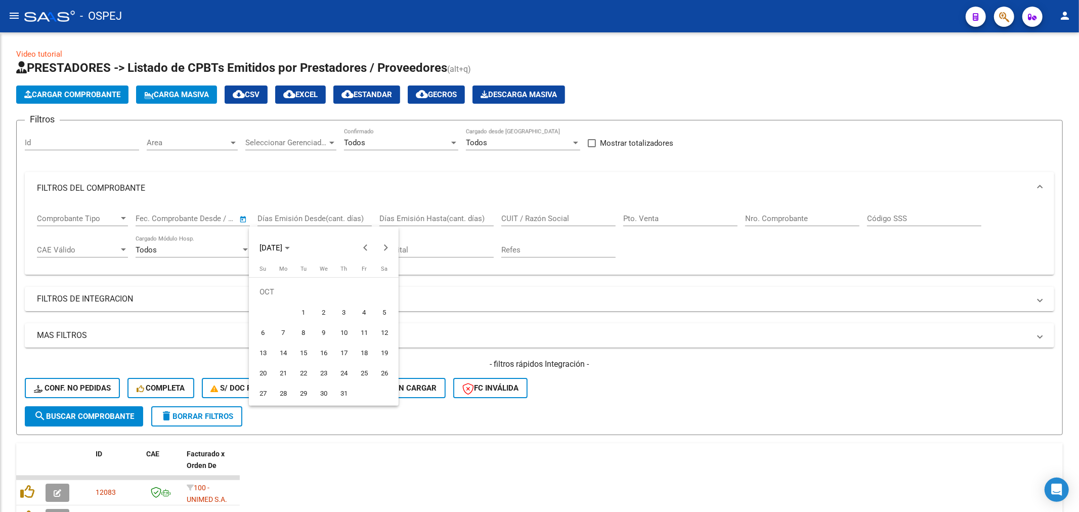
click at [48, 274] on div at bounding box center [539, 256] width 1079 height 512
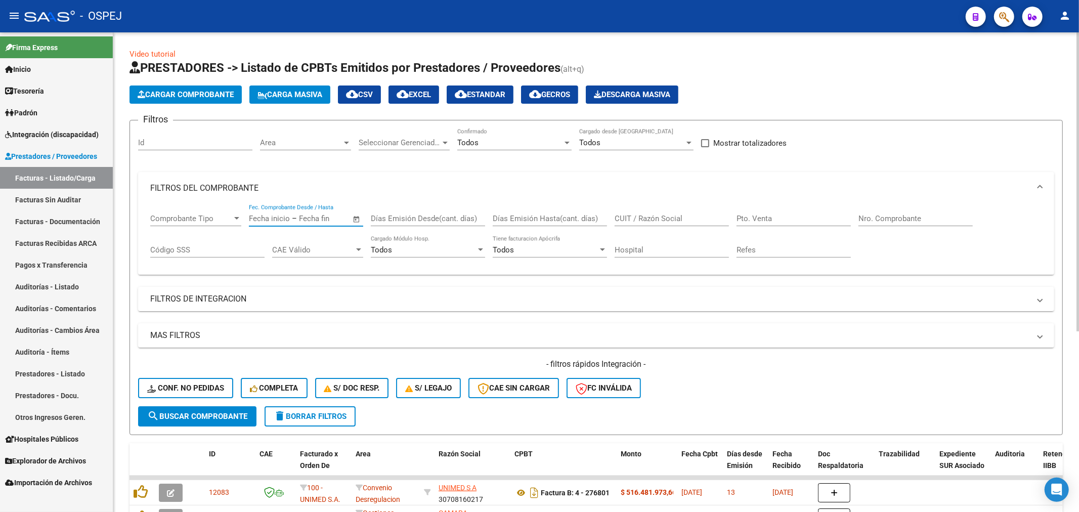
click at [354, 223] on span "Open calendar" at bounding box center [357, 219] width 24 height 24
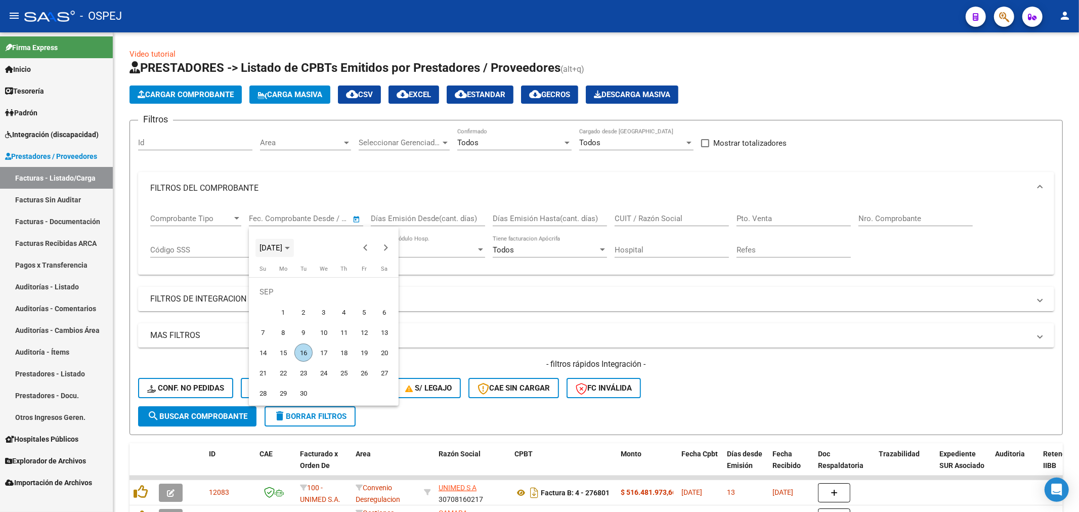
click at [294, 252] on span "Choose month and year" at bounding box center [275, 248] width 38 height 24
click at [274, 317] on span "2024" at bounding box center [271, 320] width 32 height 18
click at [303, 342] on span "OCT" at bounding box center [306, 340] width 32 height 18
click at [305, 311] on span "1" at bounding box center [304, 312] width 18 height 18
type input "[DATE]"
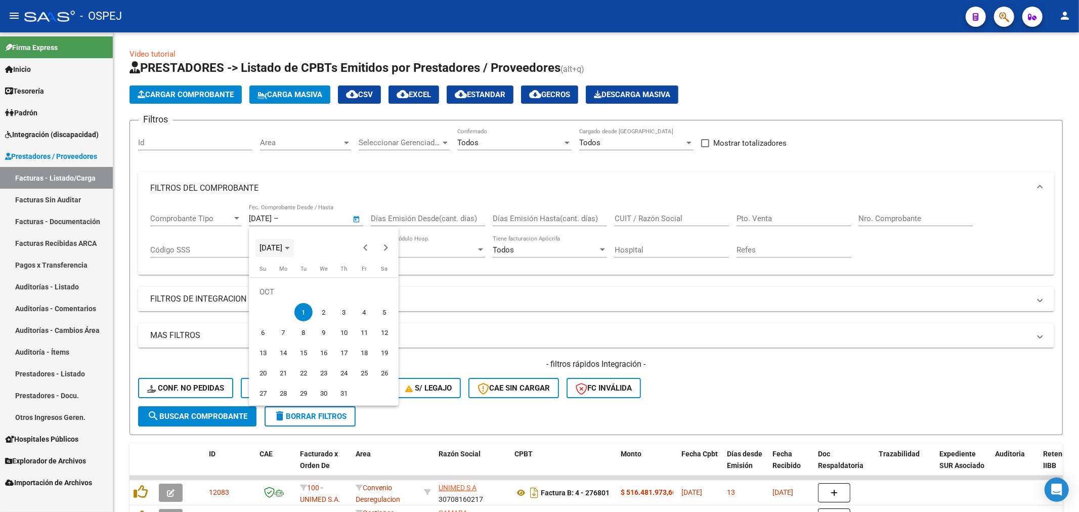
click at [282, 246] on span "[DATE]" at bounding box center [271, 247] width 23 height 9
click at [309, 324] on span "2025" at bounding box center [306, 320] width 32 height 18
click at [304, 340] on span "OCT" at bounding box center [306, 340] width 32 height 18
click at [360, 253] on span "Previous month" at bounding box center [366, 248] width 20 height 20
click at [307, 352] on span "16" at bounding box center [304, 353] width 18 height 18
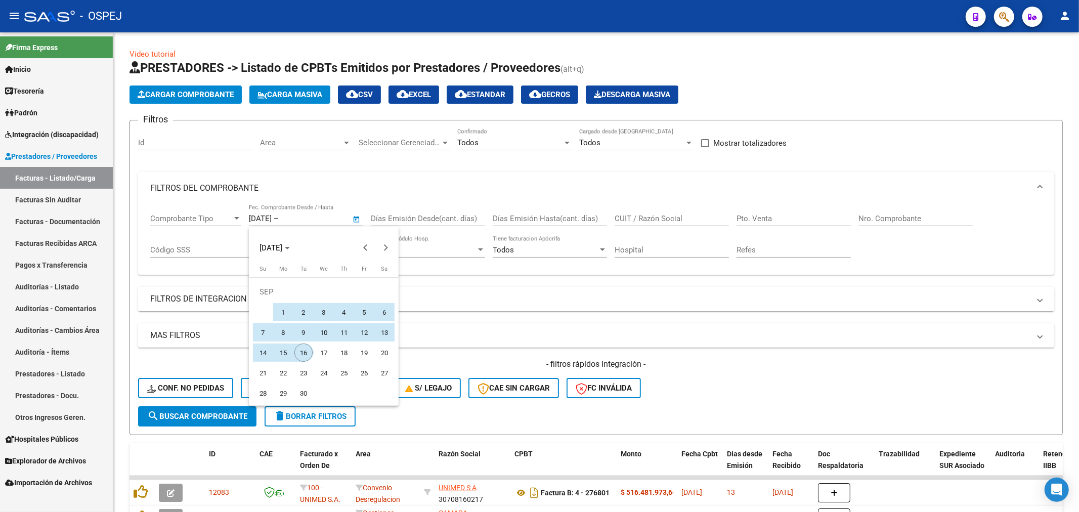
type input "[DATE]"
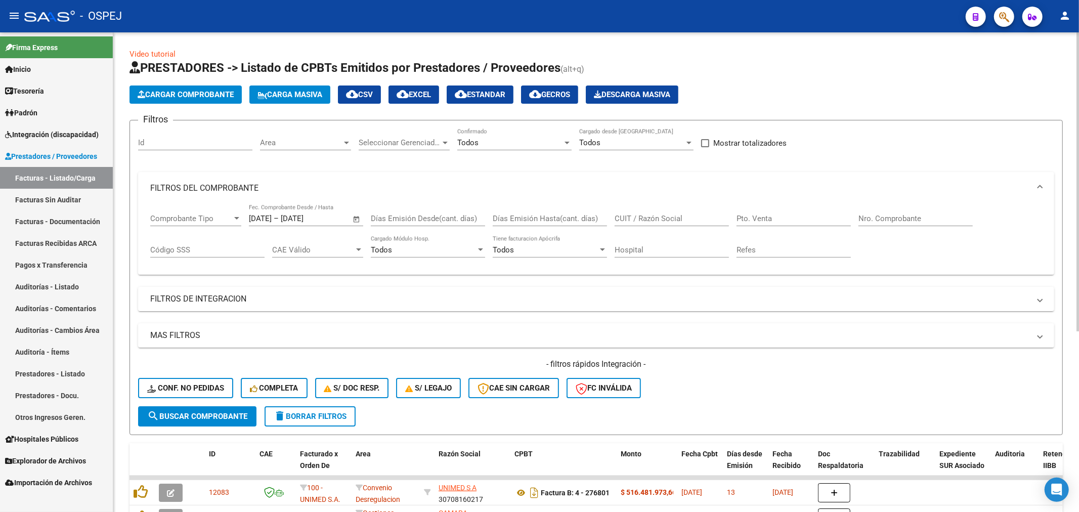
click at [218, 417] on span "search Buscar Comprobante" at bounding box center [197, 416] width 100 height 9
click at [203, 91] on span "Cargar Comprobante" at bounding box center [186, 94] width 96 height 9
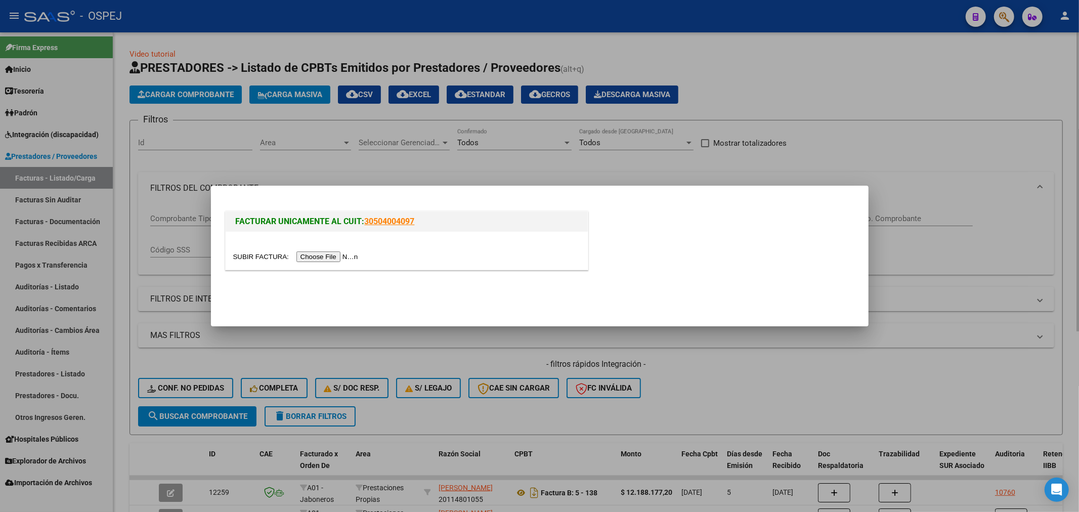
click at [326, 147] on div at bounding box center [539, 256] width 1079 height 512
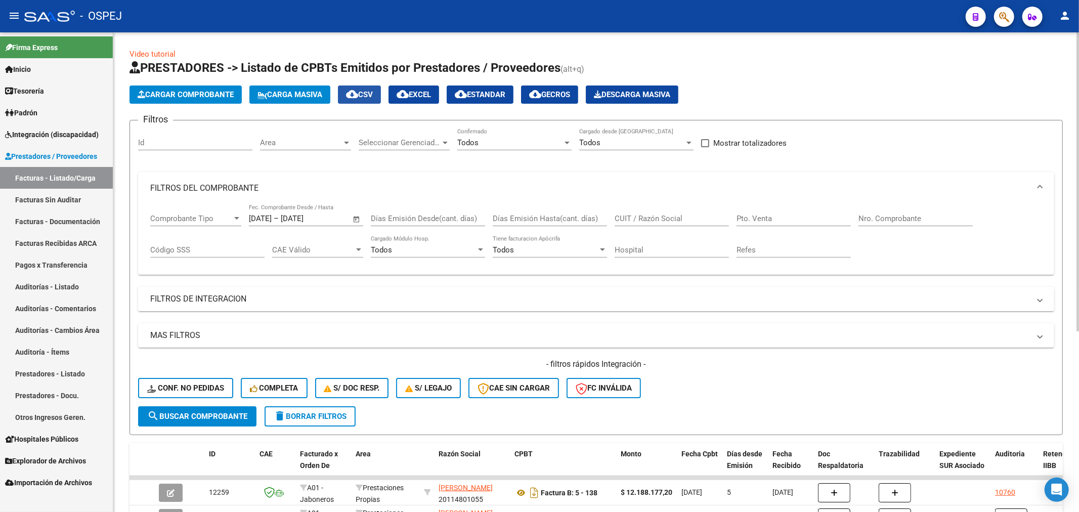
click at [366, 100] on button "cloud_download CSV" at bounding box center [359, 95] width 43 height 18
click at [437, 145] on span "Seleccionar Gerenciador" at bounding box center [400, 142] width 82 height 9
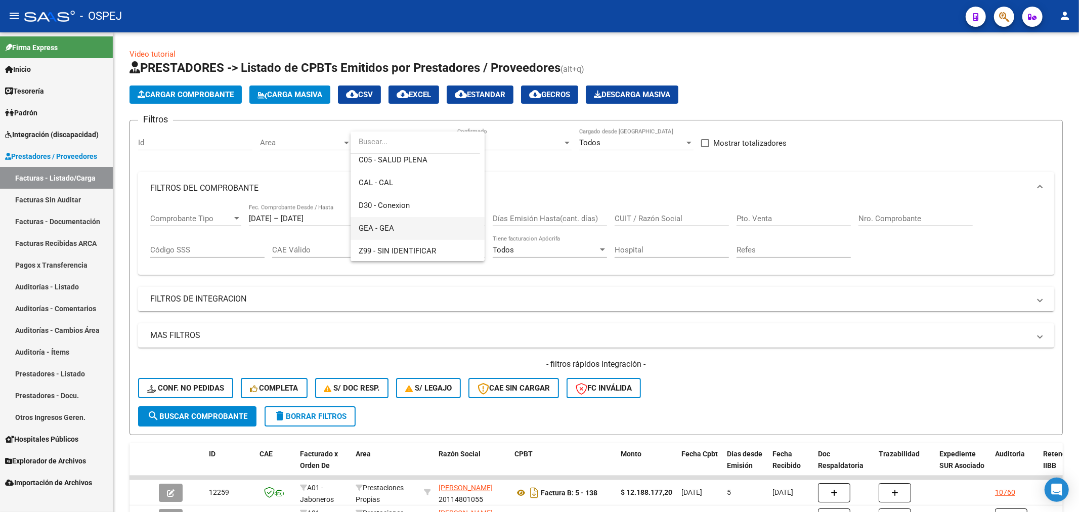
scroll to position [212, 0]
click at [316, 159] on div at bounding box center [539, 256] width 1079 height 512
click at [325, 147] on div "Area Area" at bounding box center [305, 140] width 91 height 22
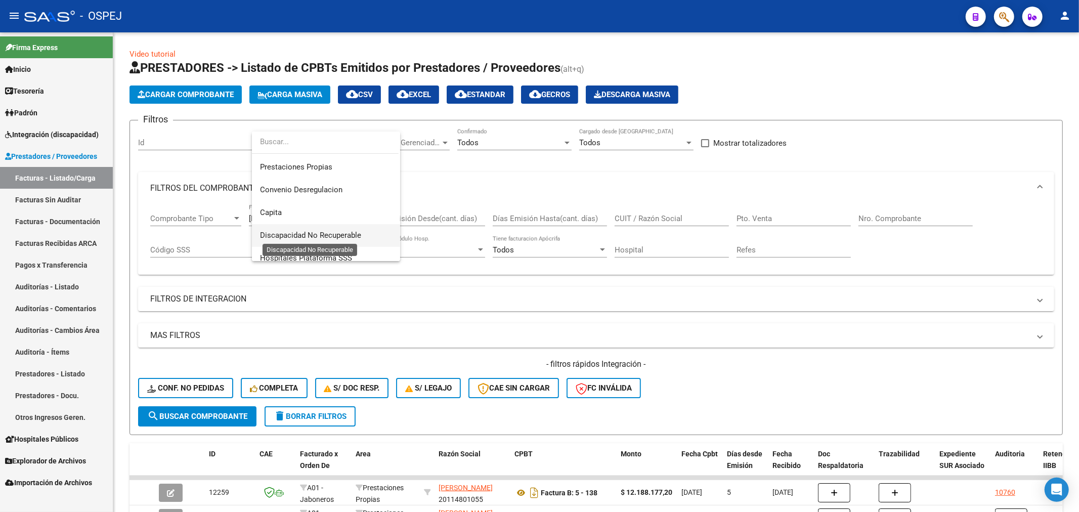
scroll to position [120, 0]
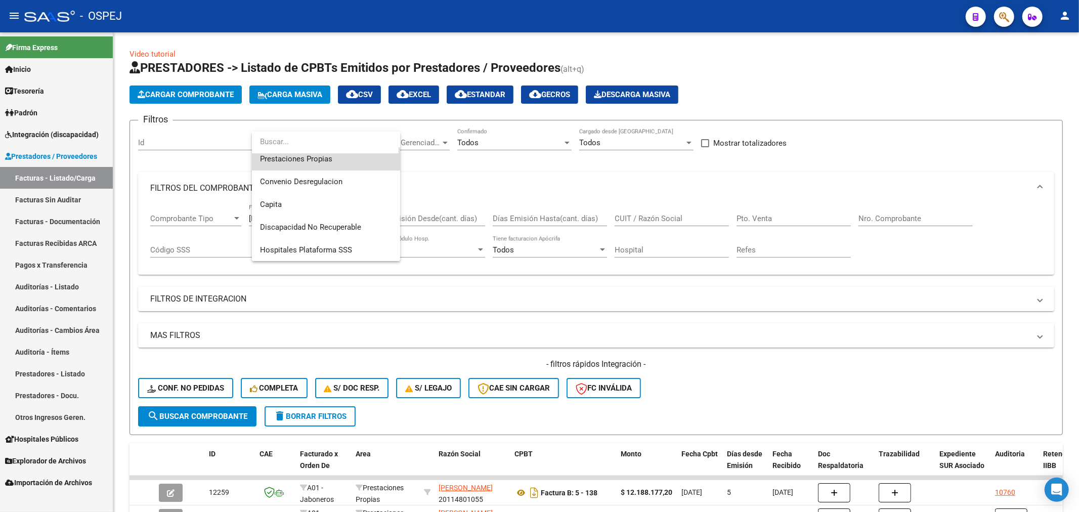
click at [351, 162] on span "Prestaciones Propias" at bounding box center [326, 159] width 132 height 23
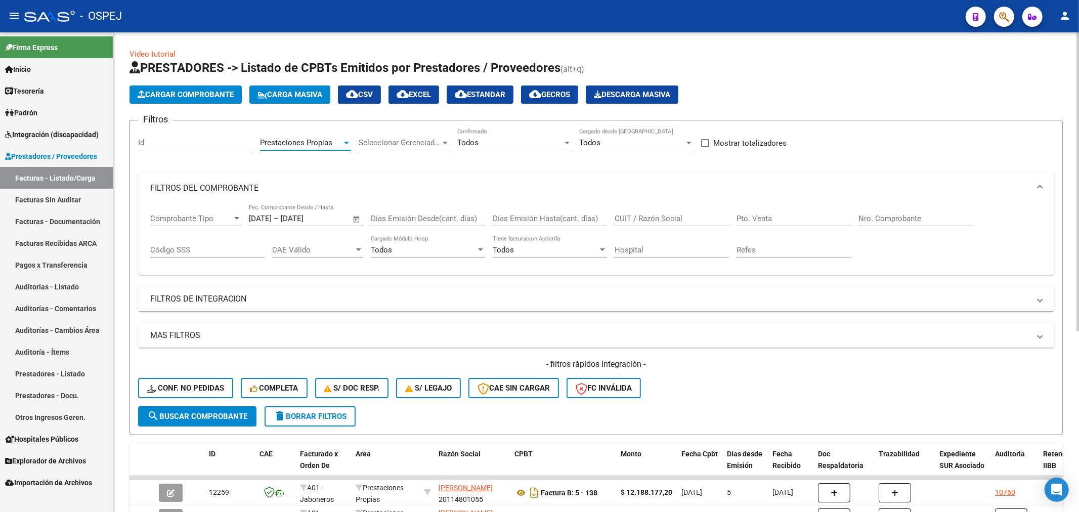
click at [248, 423] on button "search Buscar Comprobante" at bounding box center [197, 416] width 118 height 20
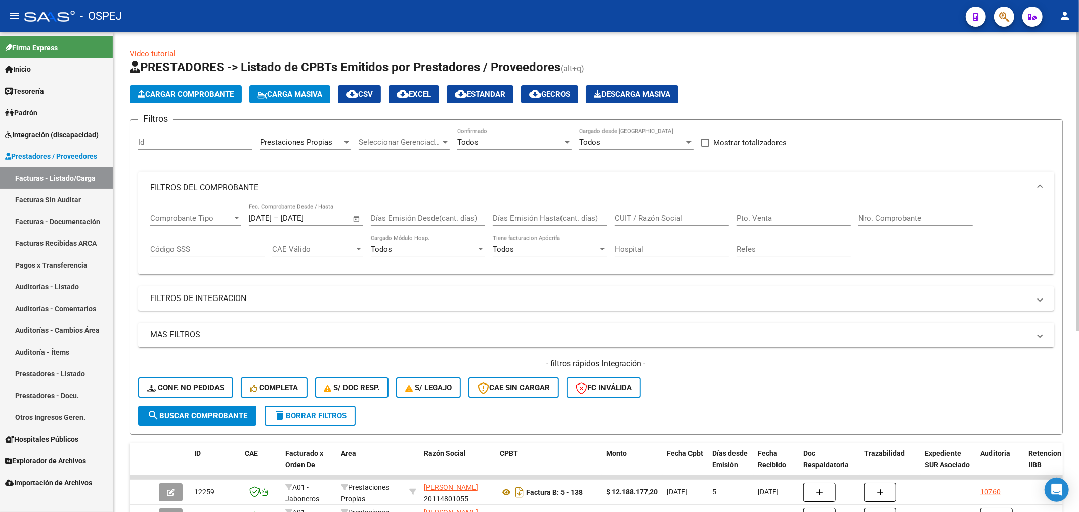
scroll to position [0, 0]
click at [358, 104] on app-list-header "PRESTADORES -> Listado de CPBTs Emitidos por Prestadores / Proveedores (alt+q) …" at bounding box center [597, 247] width 934 height 375
click at [358, 99] on mat-icon "cloud_download" at bounding box center [352, 94] width 12 height 12
drag, startPoint x: 967, startPoint y: 81, endPoint x: 528, endPoint y: 194, distance: 453.0
click at [526, 194] on mat-panel-title "FILTROS DEL COMPROBANTE" at bounding box center [590, 188] width 880 height 11
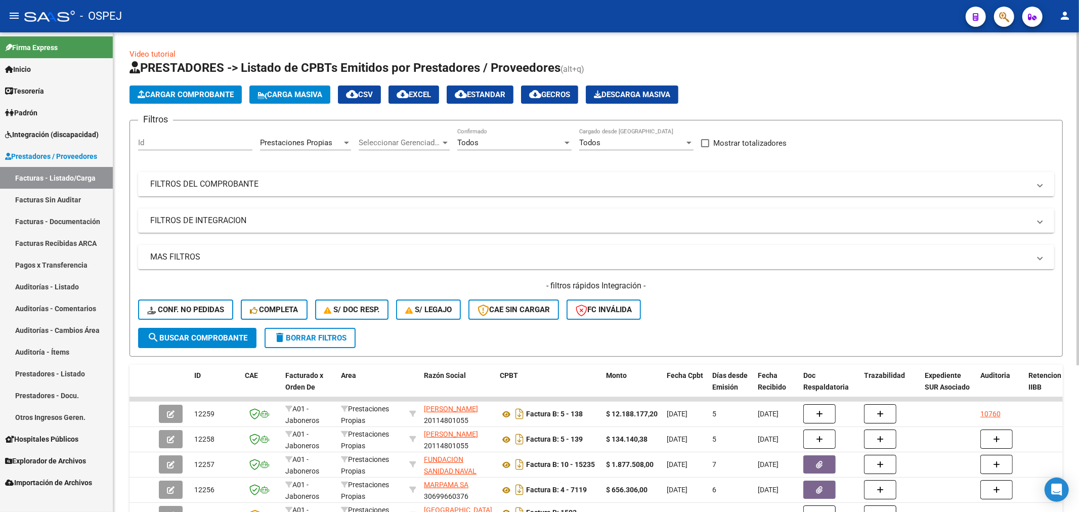
click at [555, 180] on mat-panel-title "FILTROS DEL COMPROBANTE" at bounding box center [590, 184] width 880 height 11
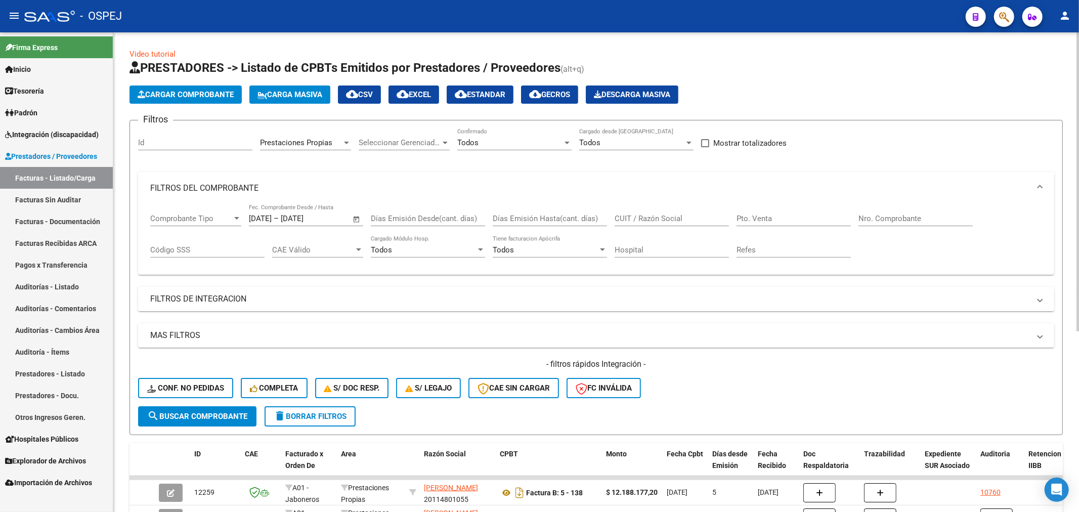
click at [481, 164] on div "Filtros Id Prestaciones Propias Area Seleccionar Gerenciador Seleccionar Gerenc…" at bounding box center [596, 268] width 916 height 278
click at [916, 192] on mat-panel-title "FILTROS DEL COMPROBANTE" at bounding box center [590, 188] width 880 height 11
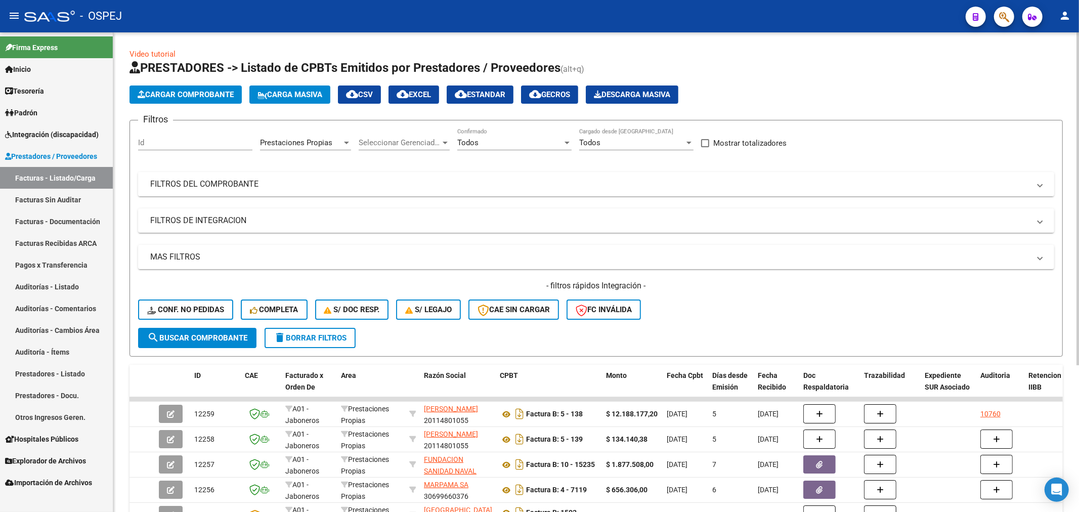
click at [916, 193] on mat-expansion-panel-header "FILTROS DEL COMPROBANTE" at bounding box center [596, 184] width 916 height 24
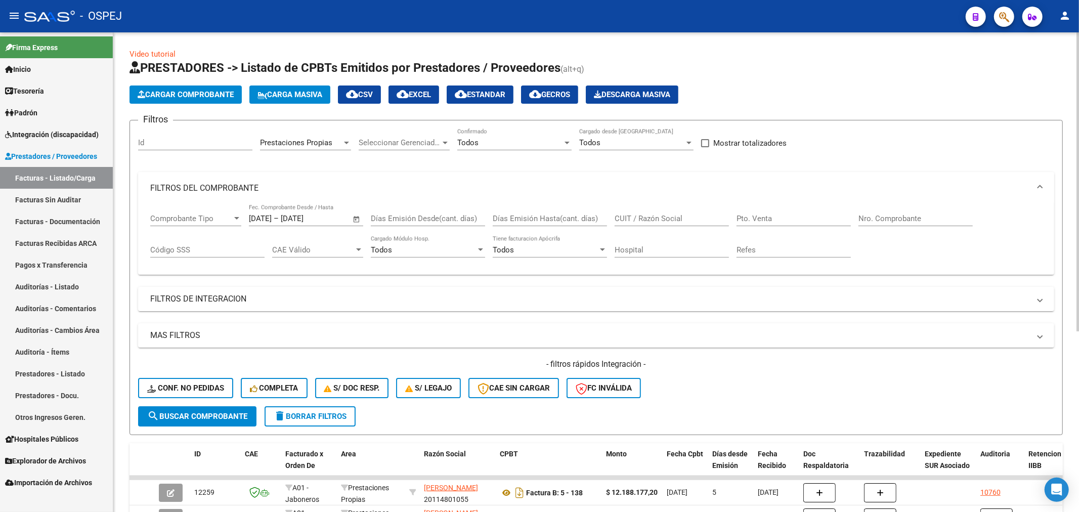
click at [1036, 191] on span "FILTROS DEL COMPROBANTE" at bounding box center [594, 188] width 888 height 11
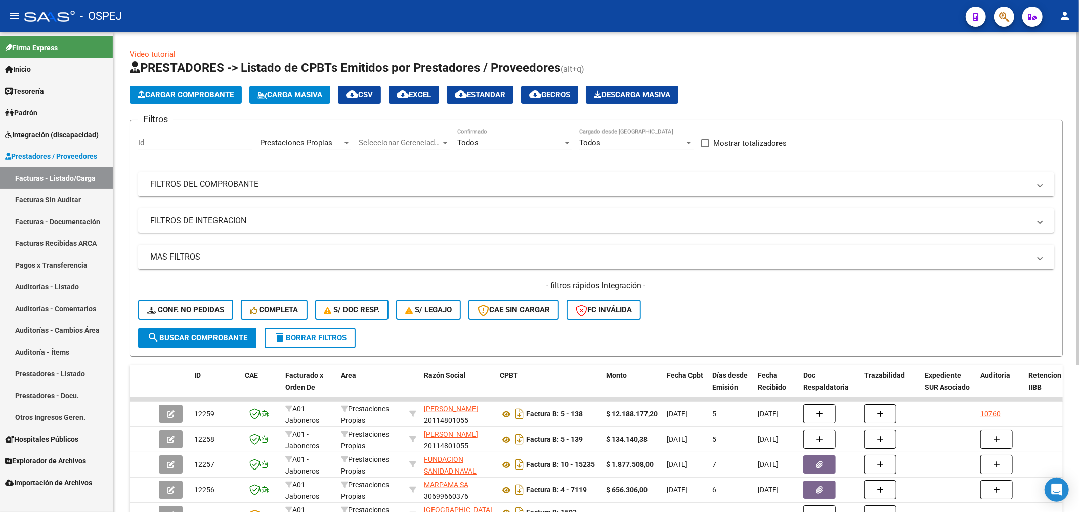
click at [1016, 178] on mat-expansion-panel-header "FILTROS DEL COMPROBANTE" at bounding box center [596, 184] width 916 height 24
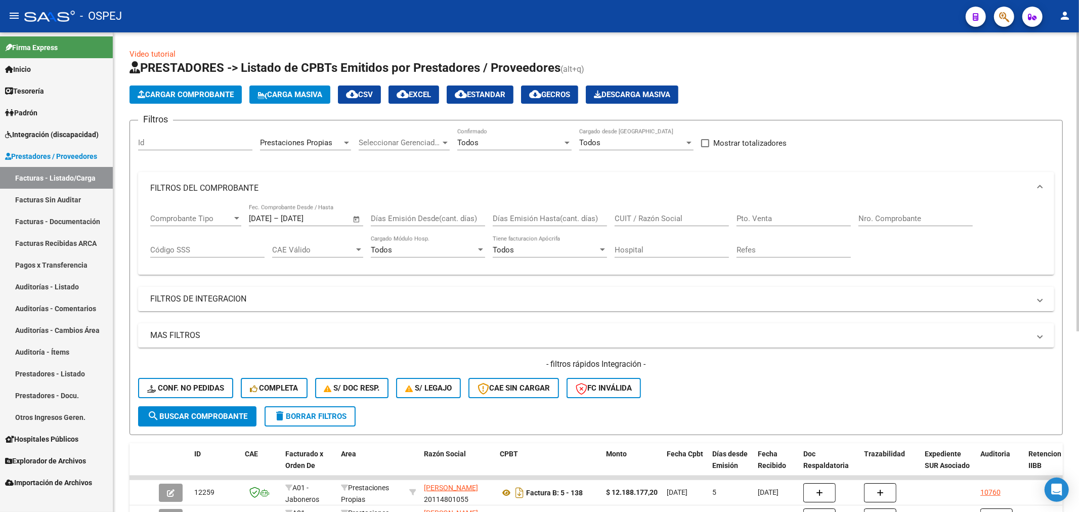
drag, startPoint x: 149, startPoint y: 167, endPoint x: 891, endPoint y: 266, distance: 748.9
click at [891, 266] on div "Filtros Id Prestaciones Propias Area Seleccionar Gerenciador Seleccionar Gerenc…" at bounding box center [596, 268] width 916 height 278
click at [132, 148] on form "Filtros Id Prestaciones Propias Area Seleccionar Gerenciador Seleccionar Gerenc…" at bounding box center [597, 277] width 934 height 315
click at [148, 158] on div "Id" at bounding box center [195, 144] width 114 height 31
drag, startPoint x: 148, startPoint y: 158, endPoint x: 916, endPoint y: 262, distance: 775.7
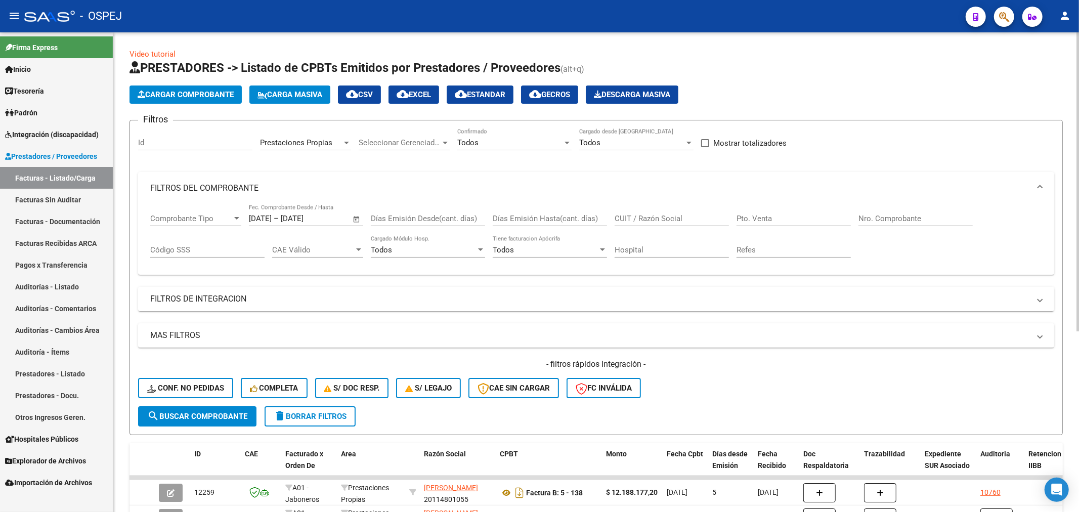
click at [916, 262] on div "Filtros Id Prestaciones Propias Area Seleccionar Gerenciador Seleccionar Gerenc…" at bounding box center [596, 268] width 916 height 278
click at [412, 163] on div "Filtros Id Prestaciones Propias Area Seleccionar Gerenciador Seleccionar Gerenc…" at bounding box center [596, 268] width 916 height 278
click at [385, 182] on mat-expansion-panel-header "FILTROS DEL COMPROBANTE" at bounding box center [596, 188] width 916 height 32
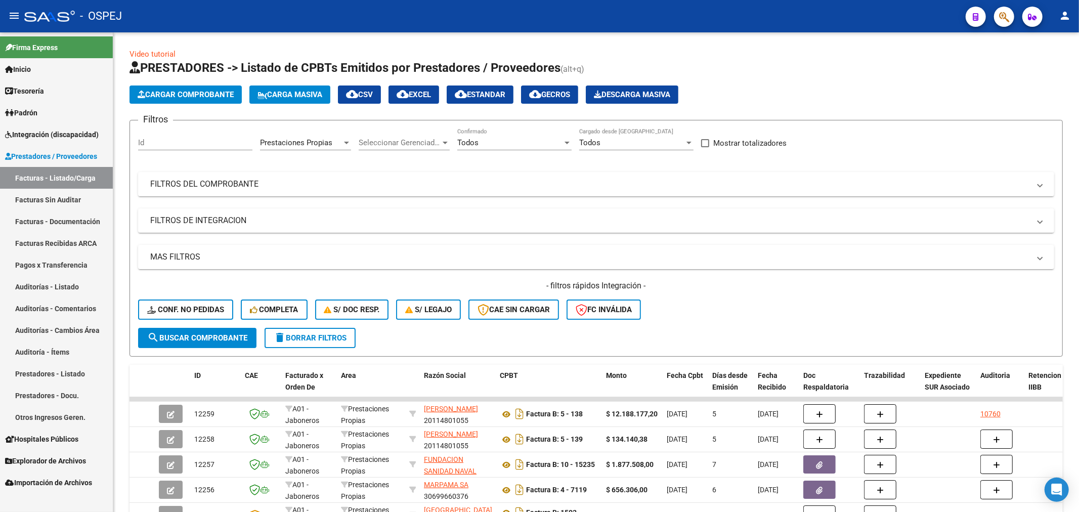
click at [98, 287] on link "Auditorías - Listado" at bounding box center [56, 287] width 113 height 22
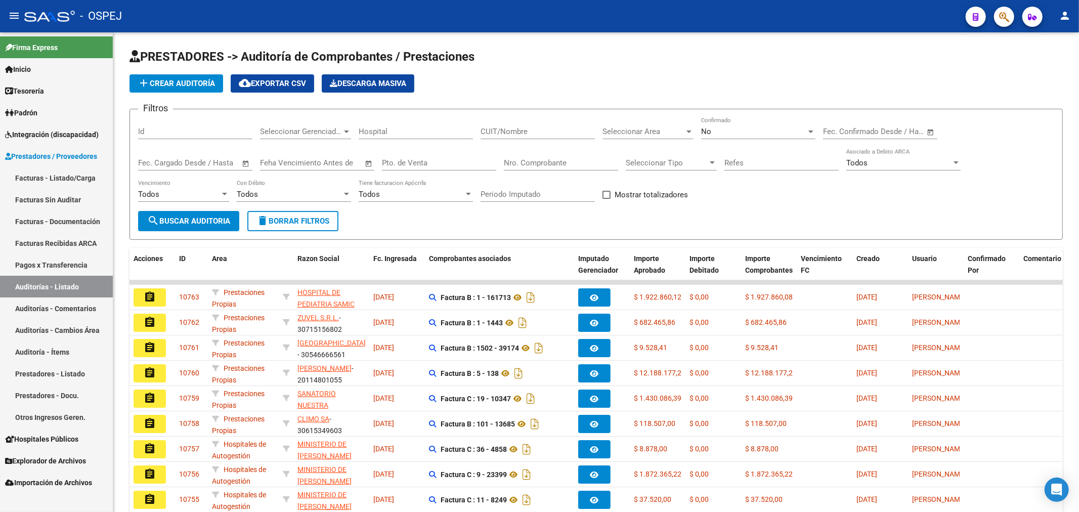
click at [719, 129] on div "No" at bounding box center [753, 131] width 105 height 9
click at [745, 72] on div at bounding box center [539, 256] width 1079 height 512
click at [735, 134] on div "No" at bounding box center [753, 131] width 105 height 9
click at [750, 95] on span "Todos" at bounding box center [758, 86] width 114 height 23
click at [520, 169] on div "Nro. Comprobante" at bounding box center [561, 160] width 114 height 22
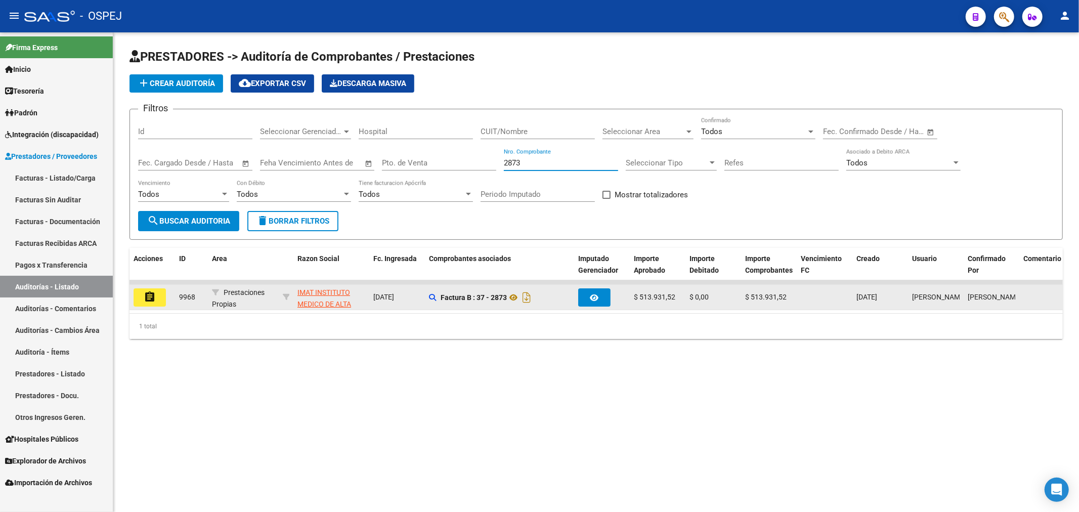
type input "2873"
click at [145, 296] on mat-icon "assignment" at bounding box center [150, 297] width 12 height 12
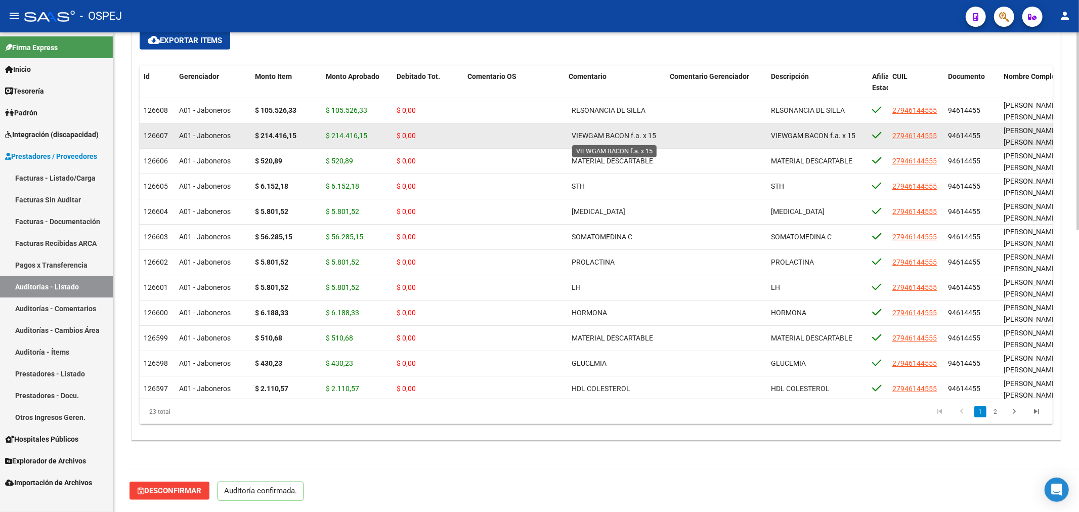
click at [650, 135] on span "VIEWGAM BACON f.a. x 15" at bounding box center [614, 136] width 85 height 8
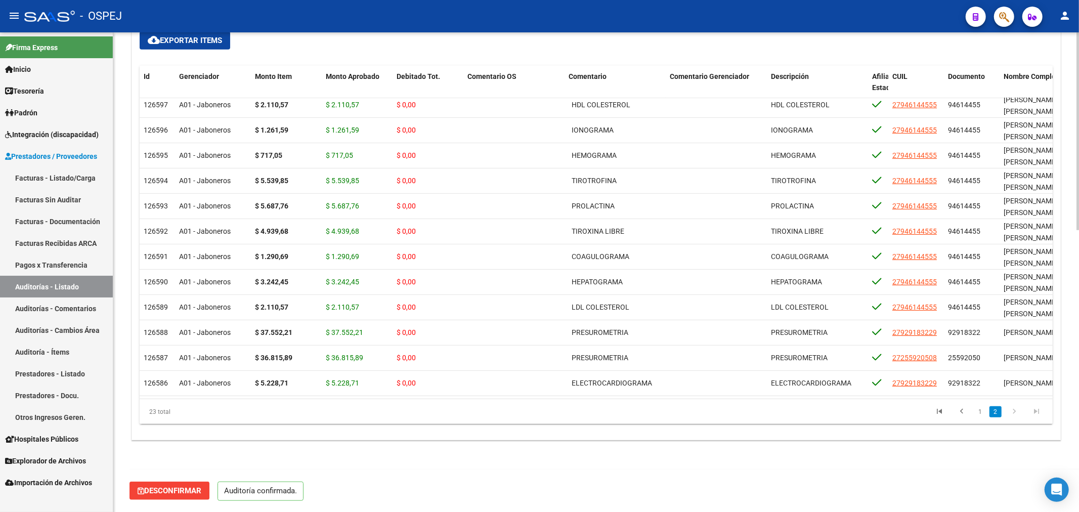
scroll to position [292, 0]
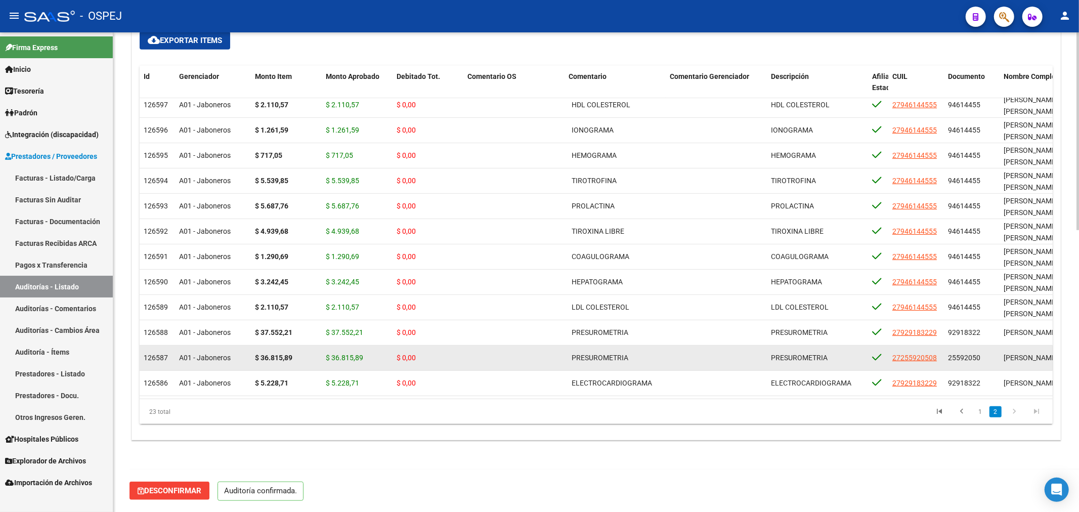
drag, startPoint x: 650, startPoint y: 135, endPoint x: 677, endPoint y: 354, distance: 221.3
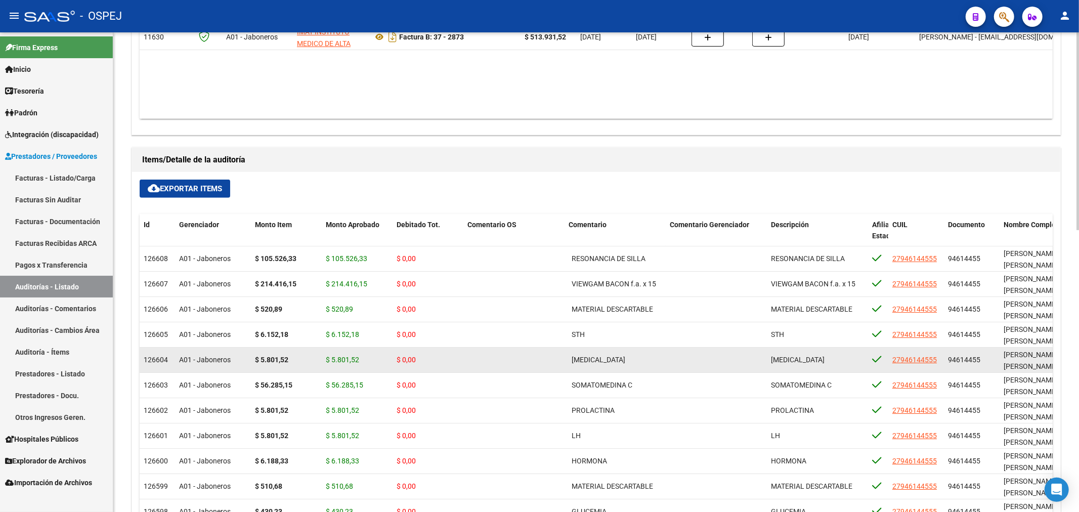
scroll to position [682, 0]
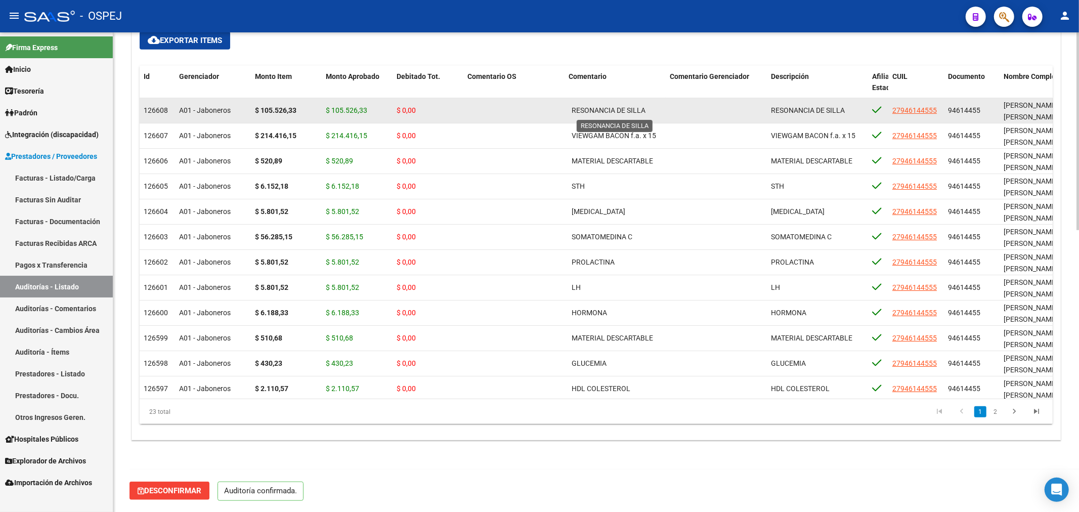
click at [590, 110] on span "RESONANCIA DE SILLA" at bounding box center [609, 110] width 74 height 8
drag, startPoint x: 590, startPoint y: 110, endPoint x: 611, endPoint y: 107, distance: 21.0
click at [594, 111] on span "RESONANCIA DE SILLA" at bounding box center [609, 110] width 74 height 8
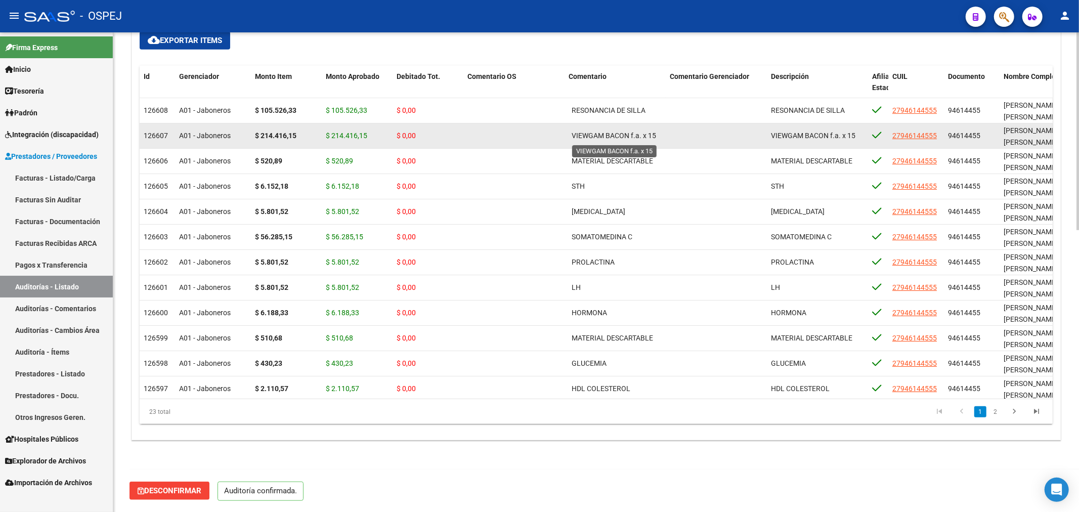
click at [588, 140] on div "VIEWGAM BACON f.a. x 15" at bounding box center [615, 136] width 93 height 12
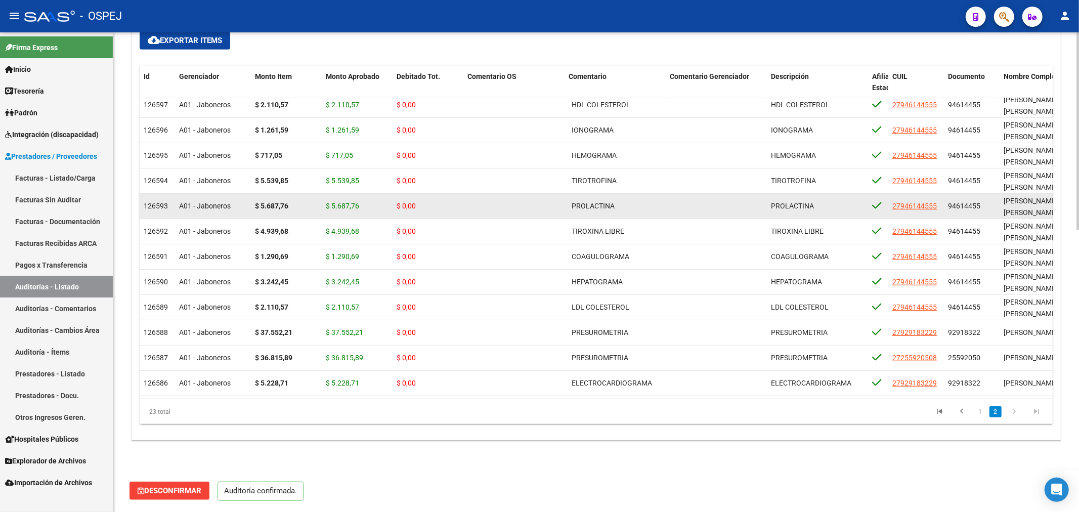
scroll to position [292, 0]
click at [656, 194] on datatable-body-cell "PROLACTINA" at bounding box center [615, 206] width 101 height 25
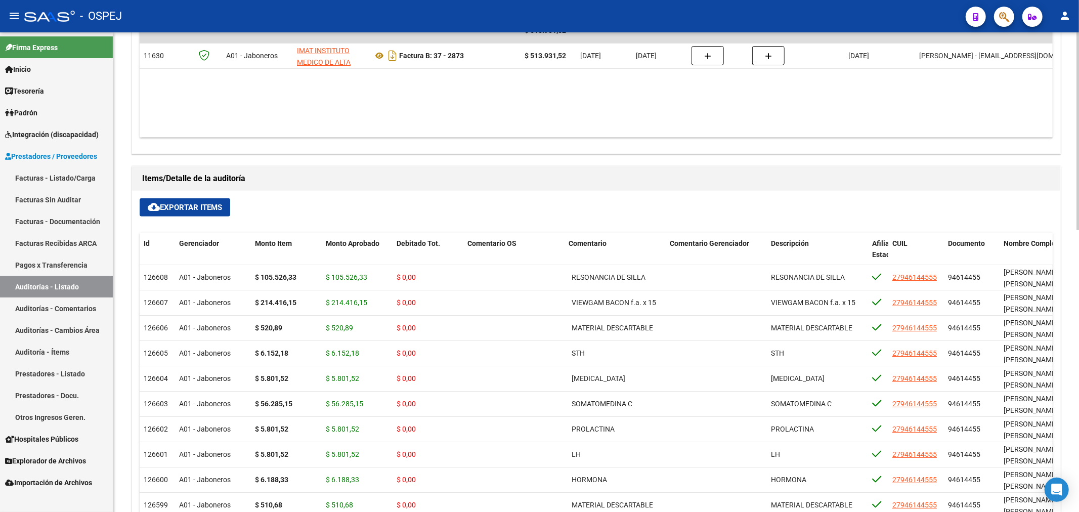
scroll to position [401, 0]
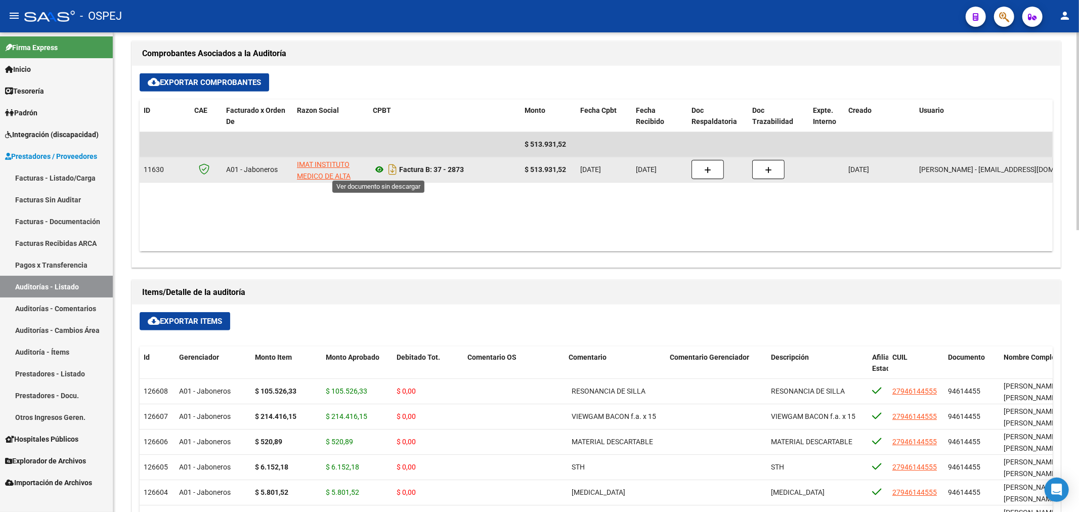
click at [373, 169] on icon at bounding box center [379, 169] width 13 height 12
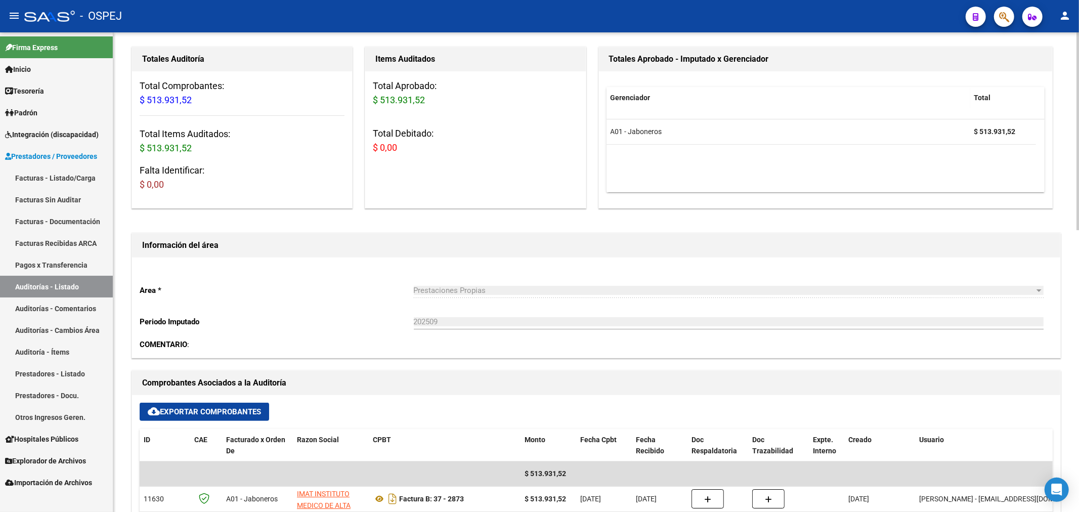
scroll to position [0, 0]
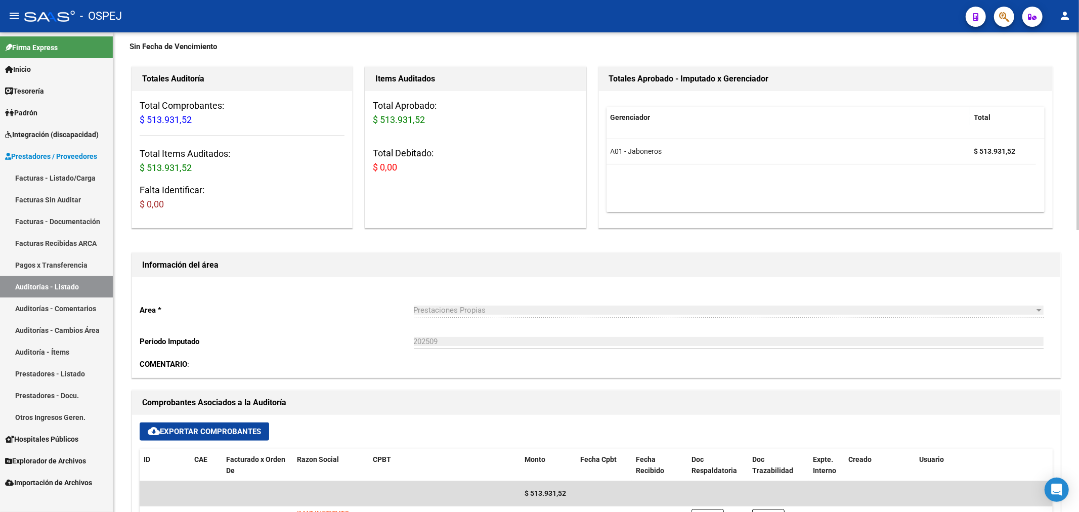
scroll to position [225, 0]
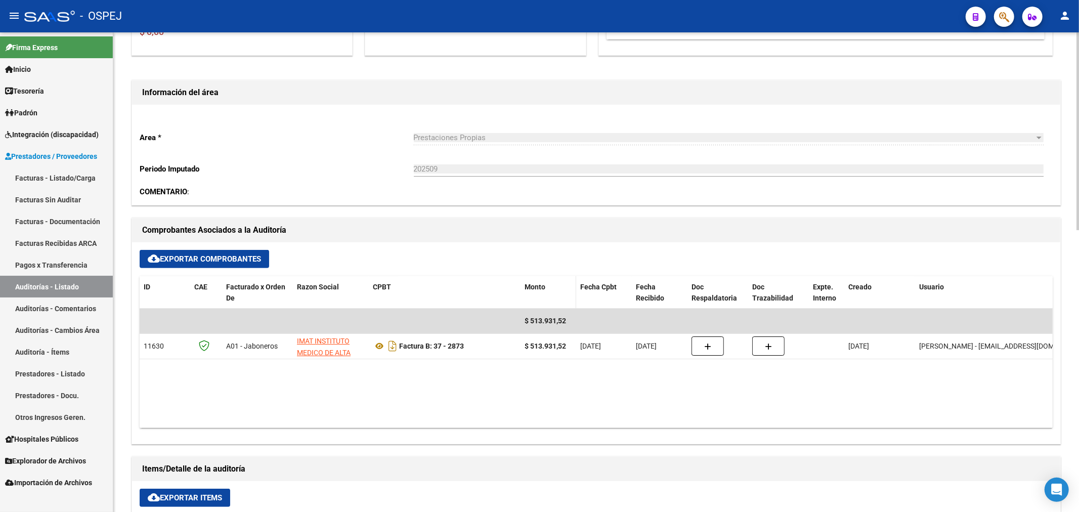
click at [529, 277] on datatable-header-cell "Monto" at bounding box center [549, 292] width 56 height 33
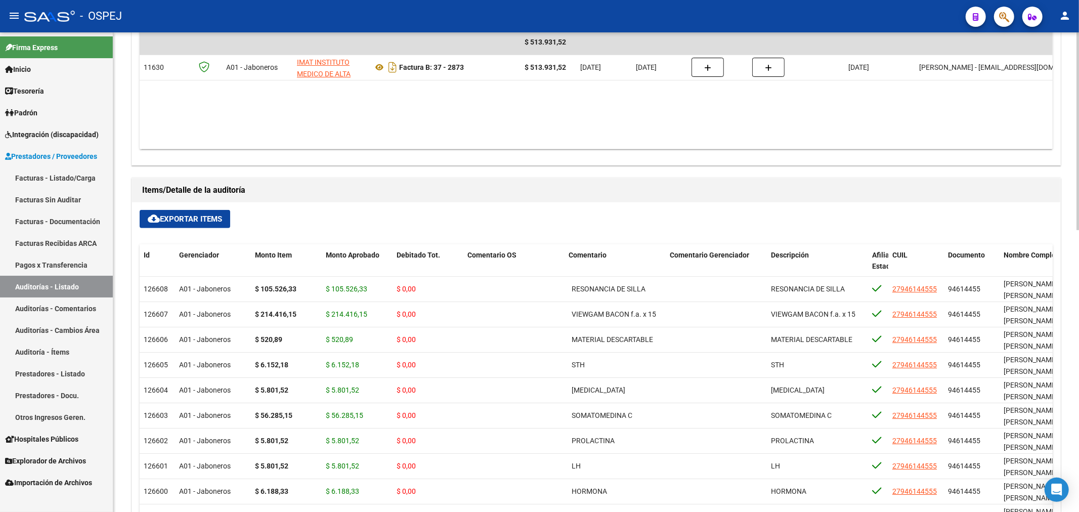
scroll to position [449, 0]
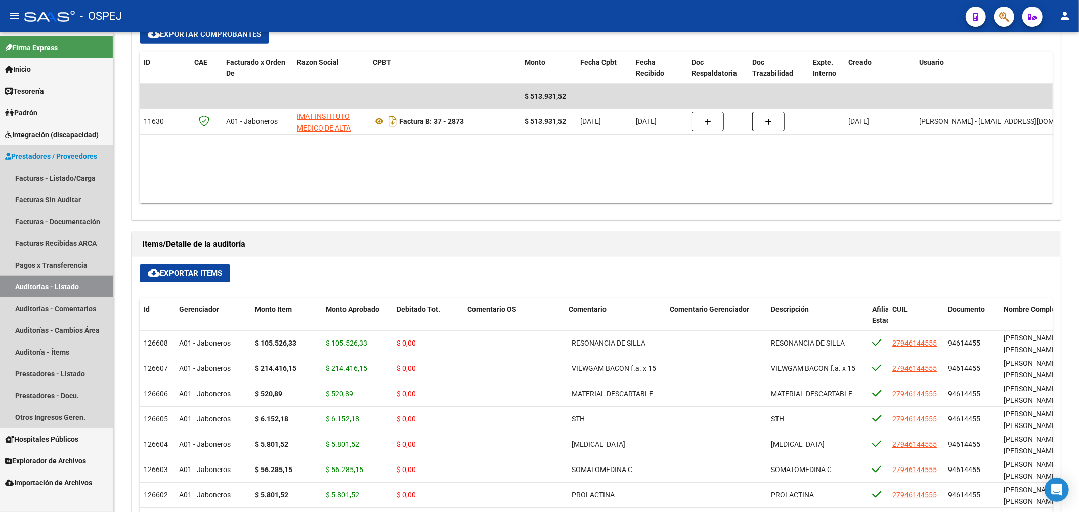
click at [78, 276] on link "Auditorías - Listado" at bounding box center [56, 287] width 113 height 22
